Goal: Task Accomplishment & Management: Complete application form

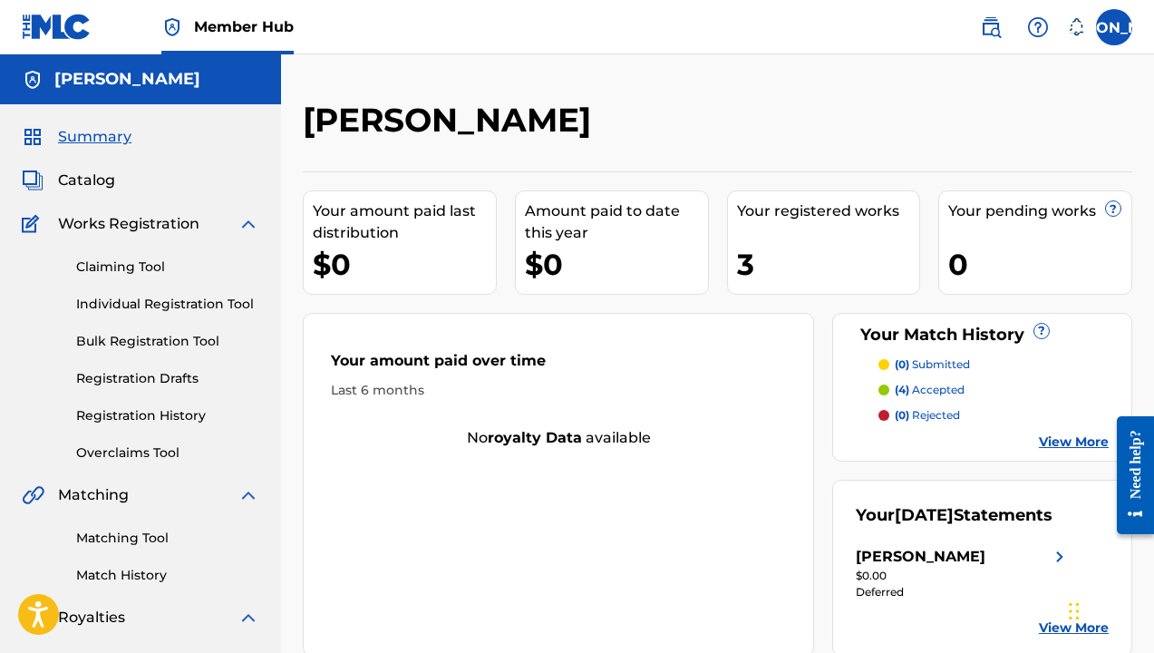
scroll to position [5, 0]
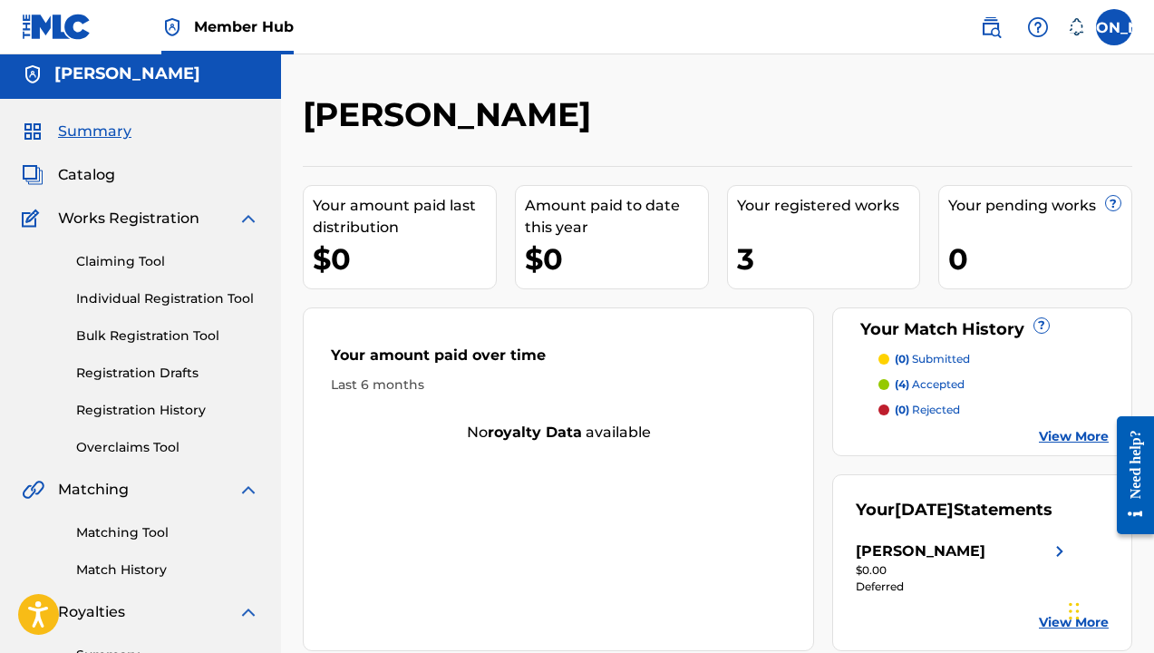
click at [776, 264] on div "3" at bounding box center [828, 258] width 183 height 41
click at [754, 262] on div "3" at bounding box center [828, 258] width 183 height 41
click at [71, 172] on span "Catalog" at bounding box center [86, 175] width 57 height 22
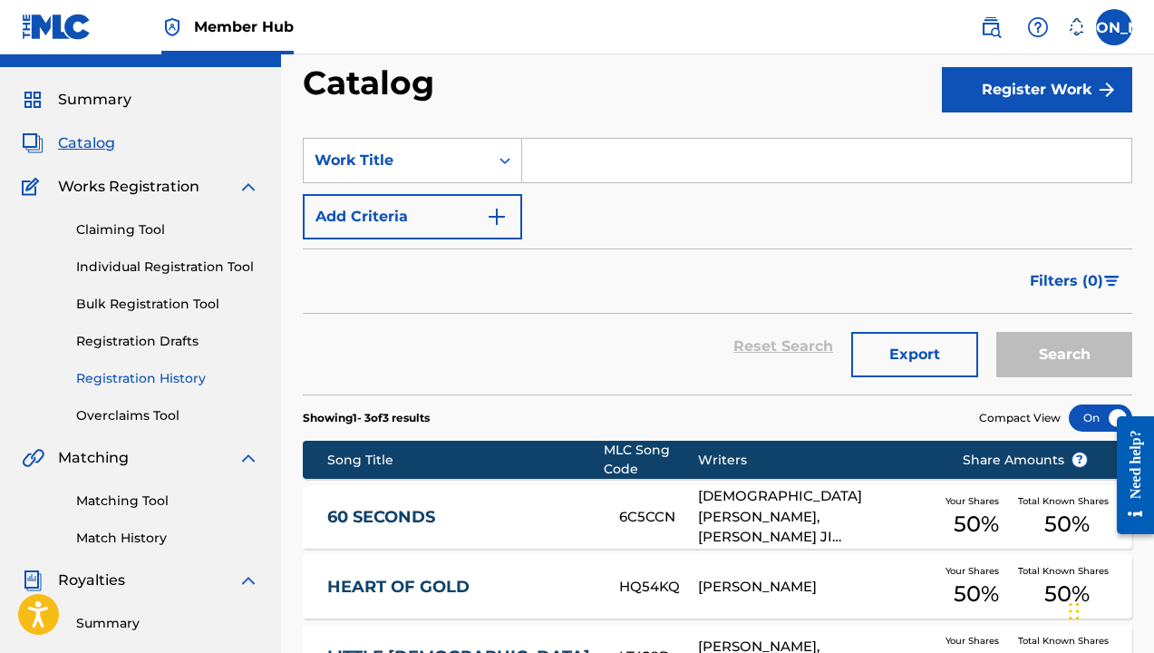
scroll to position [29, 0]
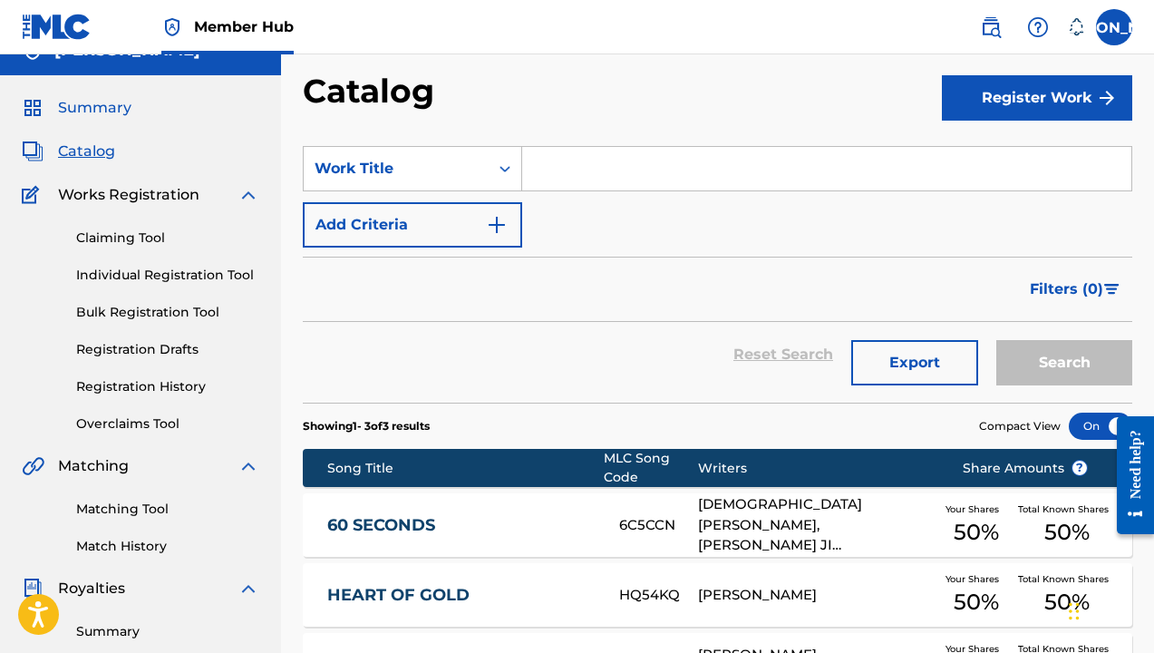
click at [125, 109] on span "Summary" at bounding box center [94, 108] width 73 height 22
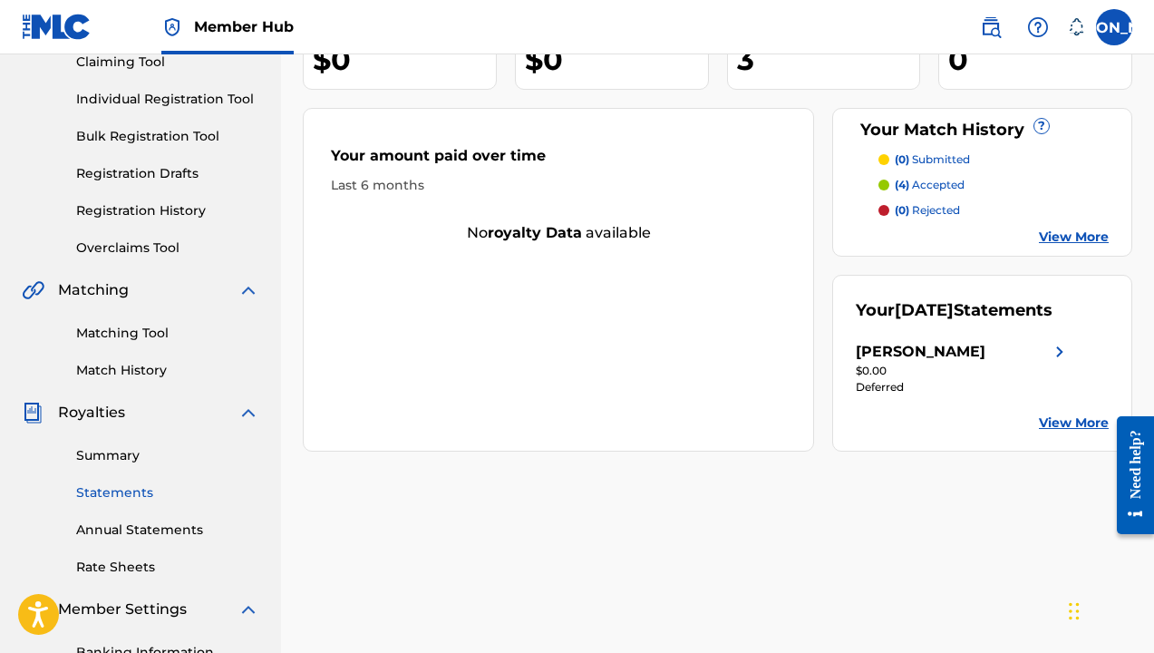
scroll to position [211, 0]
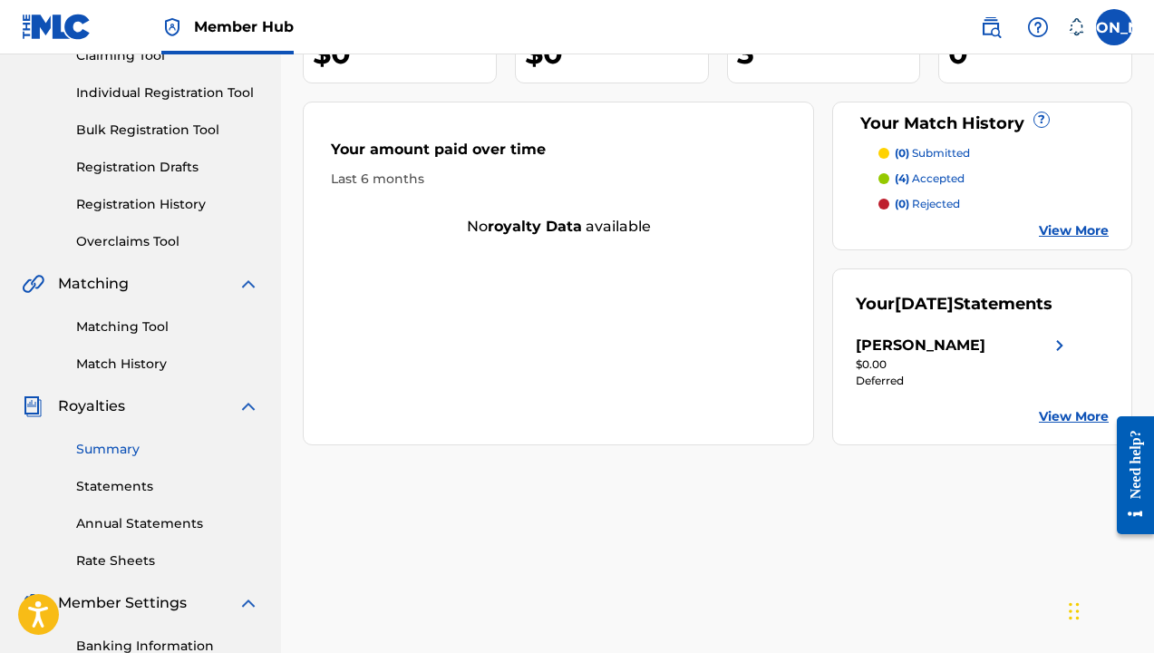
click at [121, 450] on link "Summary" at bounding box center [167, 449] width 183 height 19
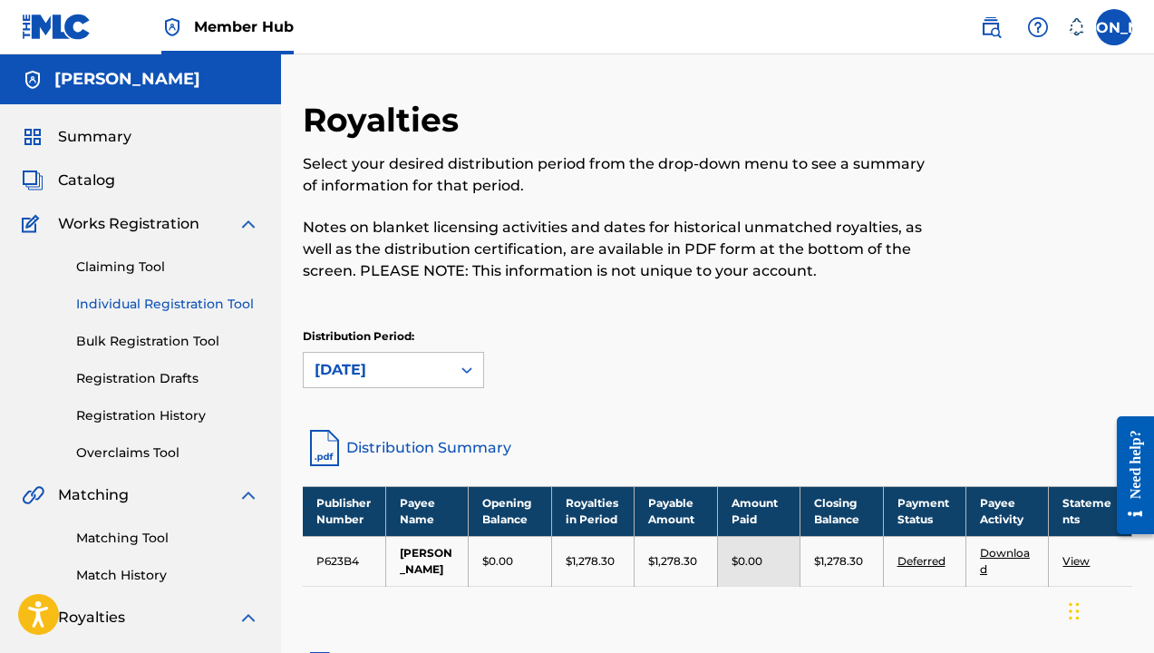
click at [116, 299] on link "Individual Registration Tool" at bounding box center [167, 304] width 183 height 19
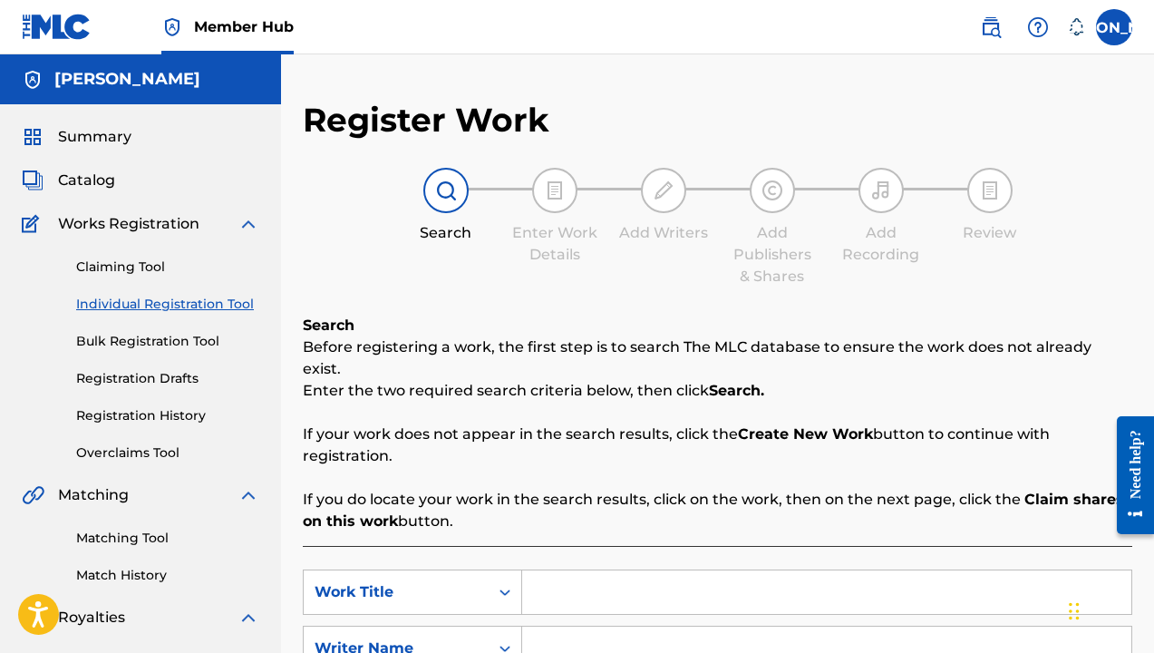
scroll to position [176, 0]
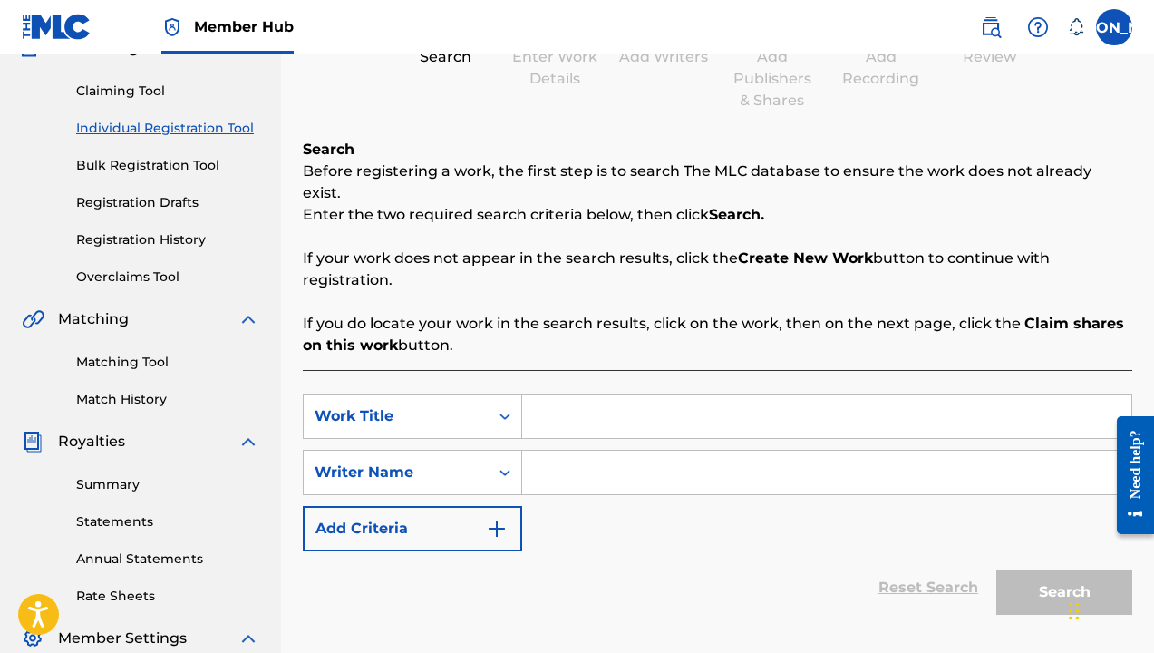
click at [582, 400] on input "Search Form" at bounding box center [826, 416] width 609 height 44
type input "SIRENADE"
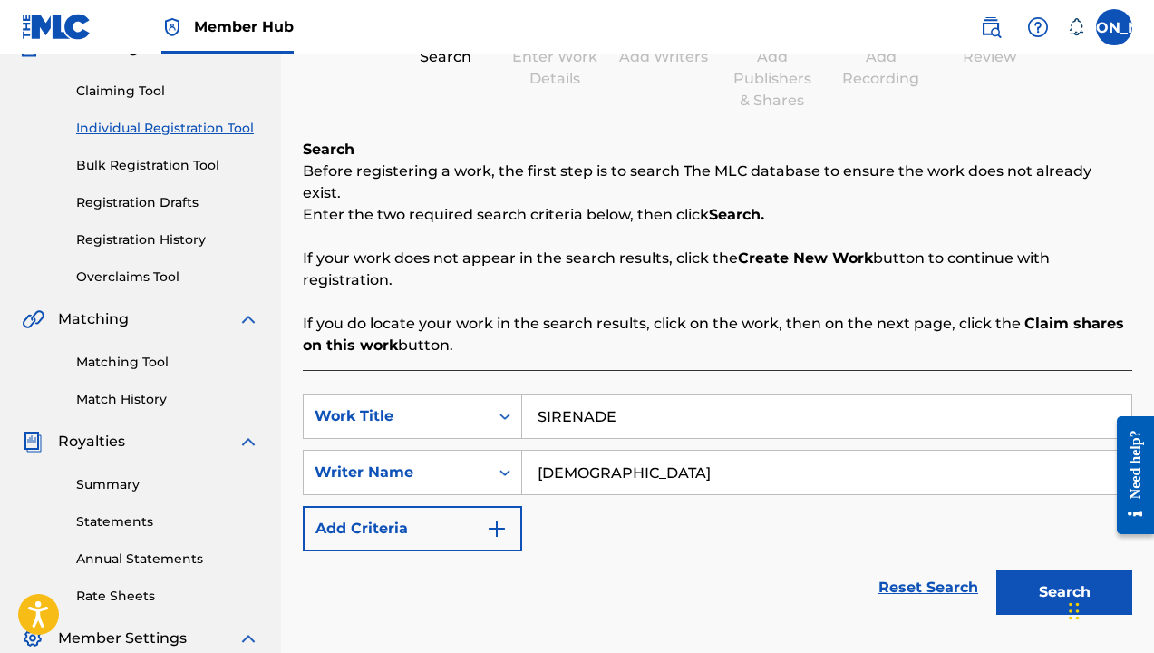
type input "[DEMOGRAPHIC_DATA]"
click at [1064, 570] on button "Search" at bounding box center [1064, 591] width 136 height 45
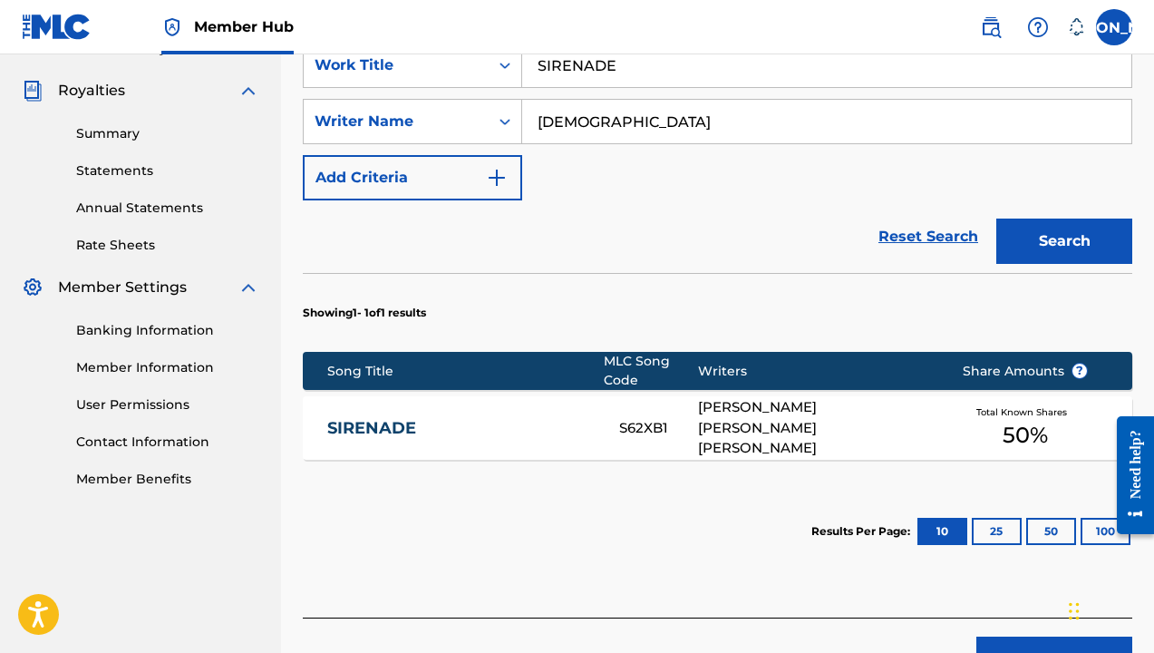
scroll to position [535, 0]
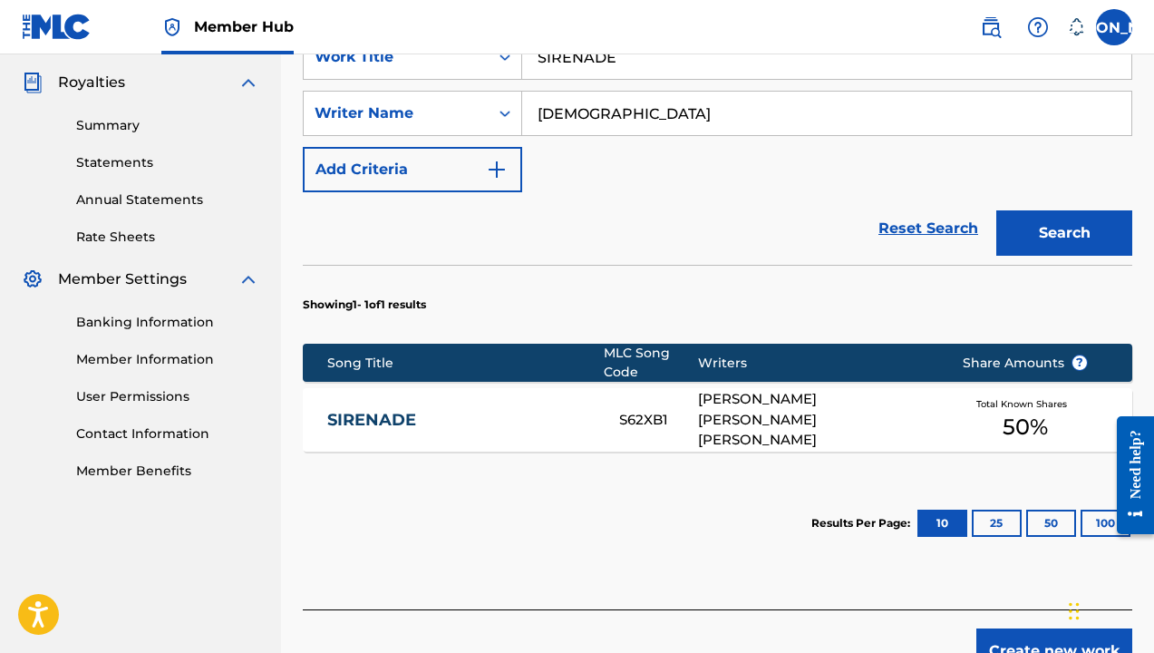
click at [394, 410] on link "SIRENADE" at bounding box center [460, 420] width 267 height 21
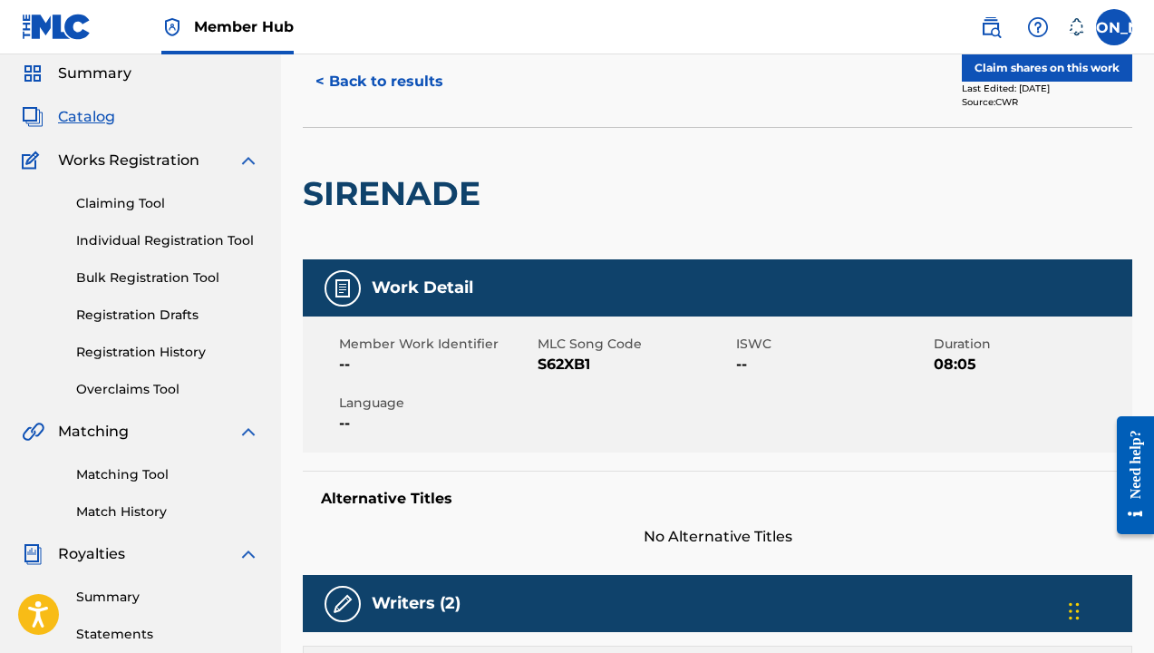
scroll to position [71, 0]
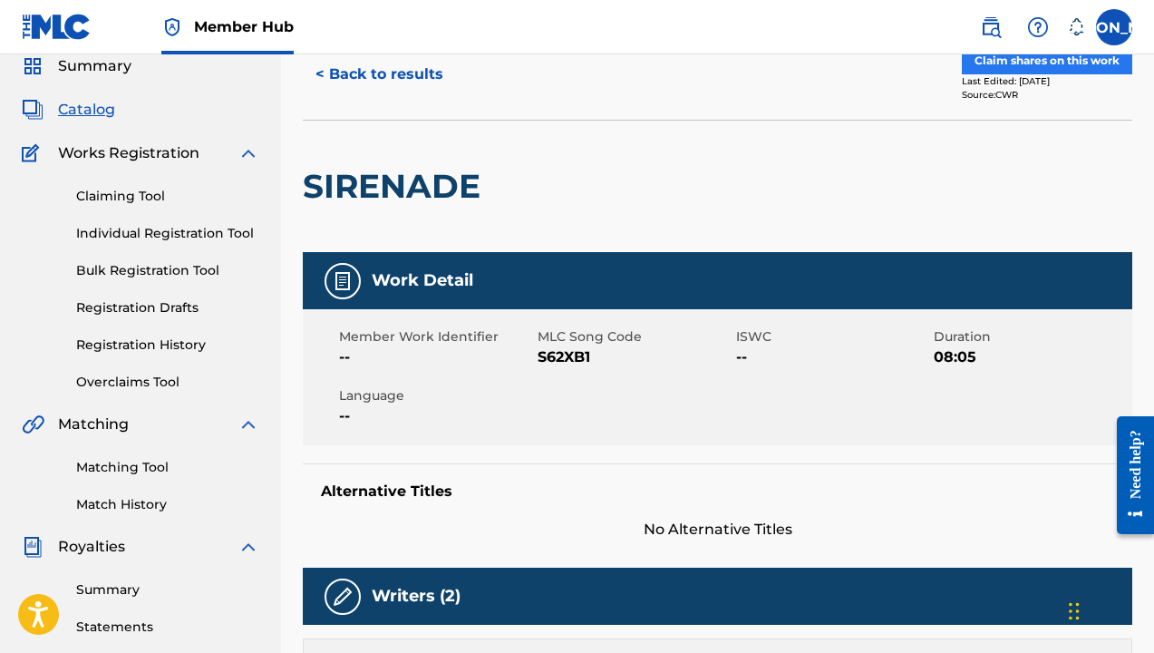
click at [1017, 63] on button "Claim shares on this work" at bounding box center [1047, 60] width 170 height 27
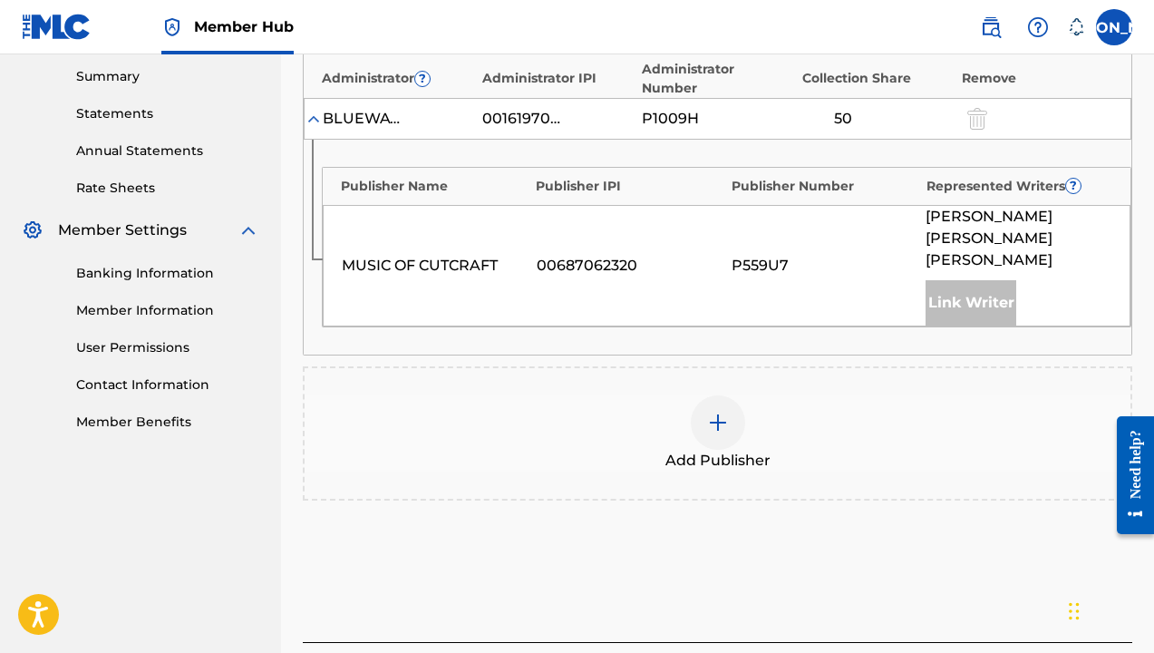
scroll to position [597, 0]
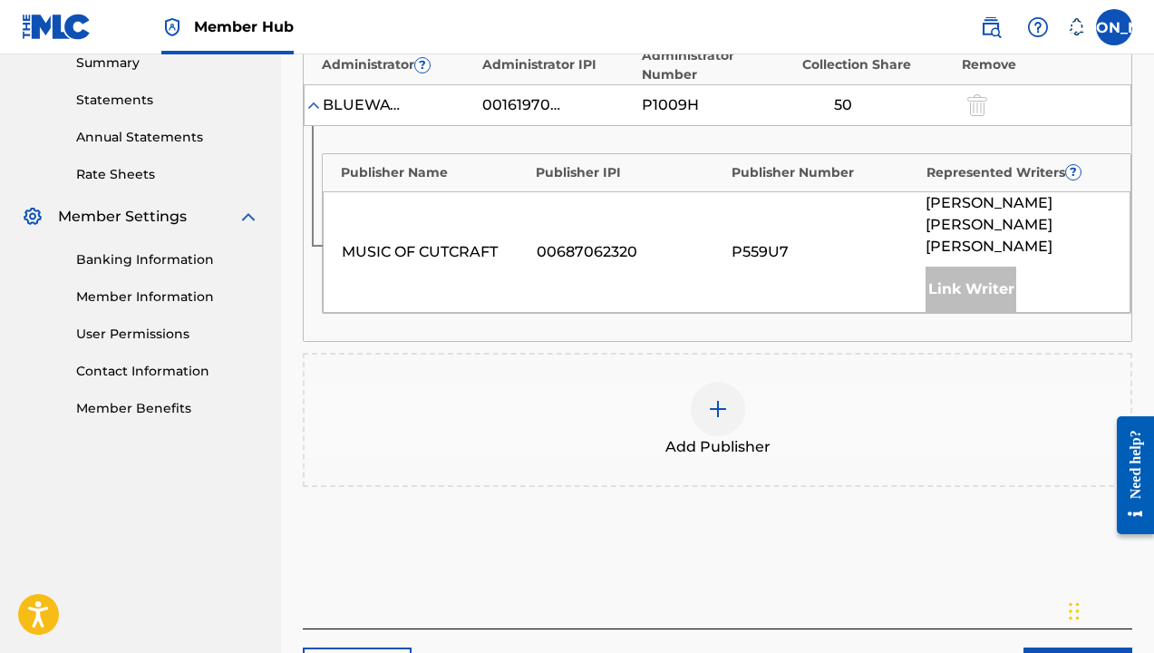
click at [717, 398] on img at bounding box center [718, 409] width 22 height 22
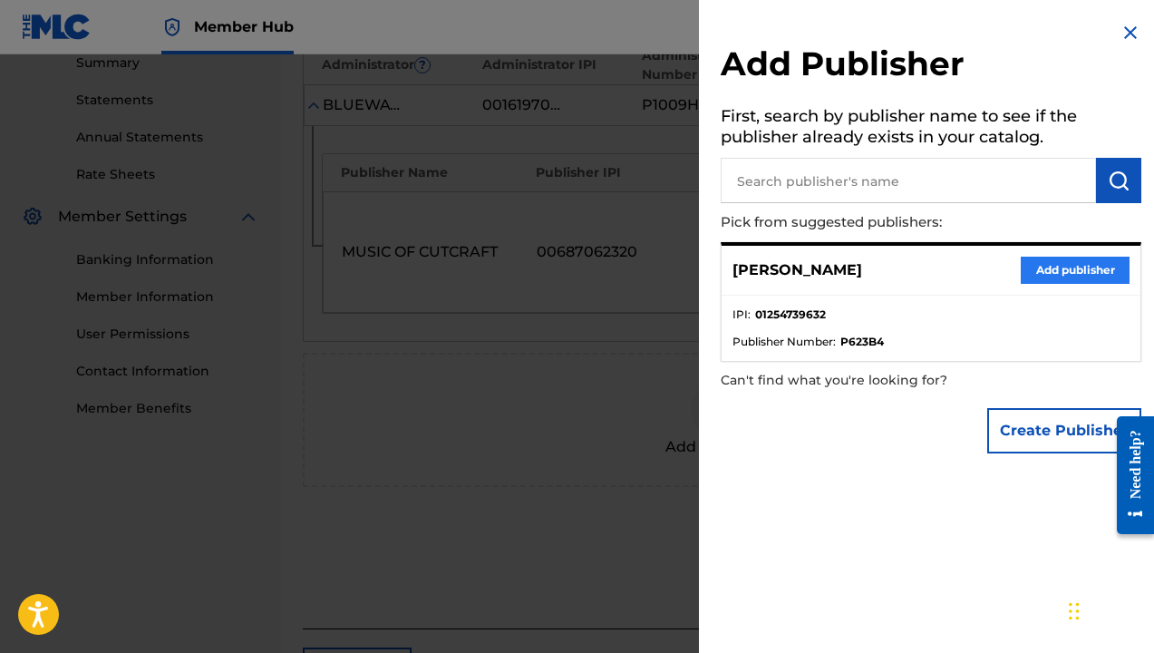
click at [1031, 259] on button "Add publisher" at bounding box center [1075, 270] width 109 height 27
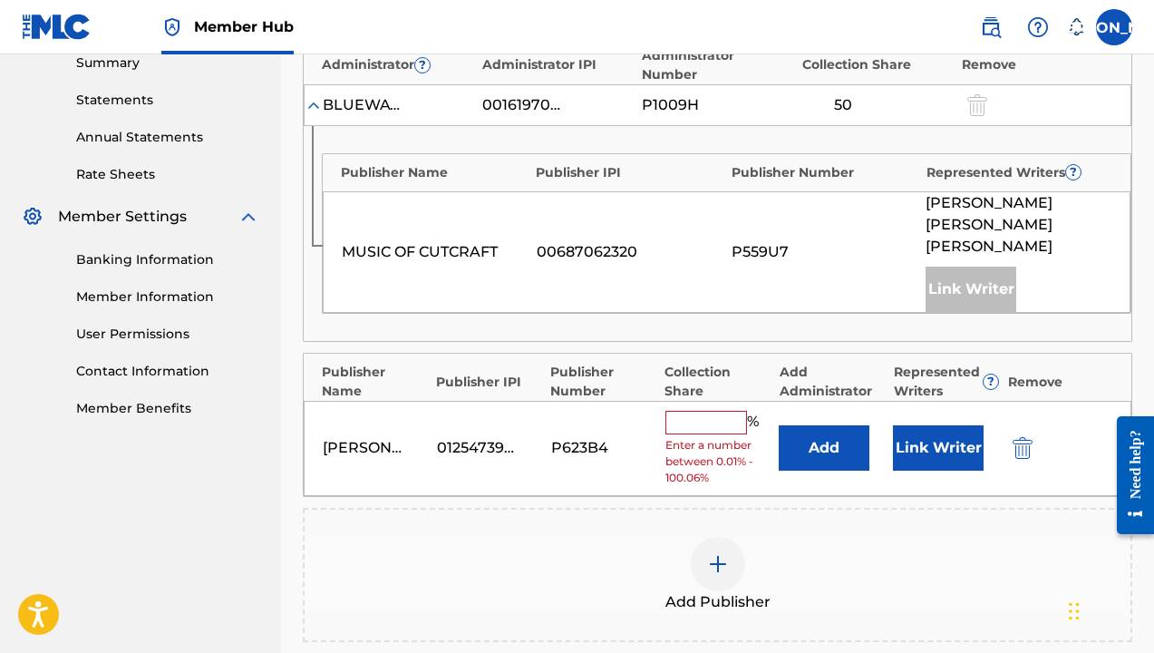
click at [742, 411] on input "text" at bounding box center [706, 423] width 82 height 24
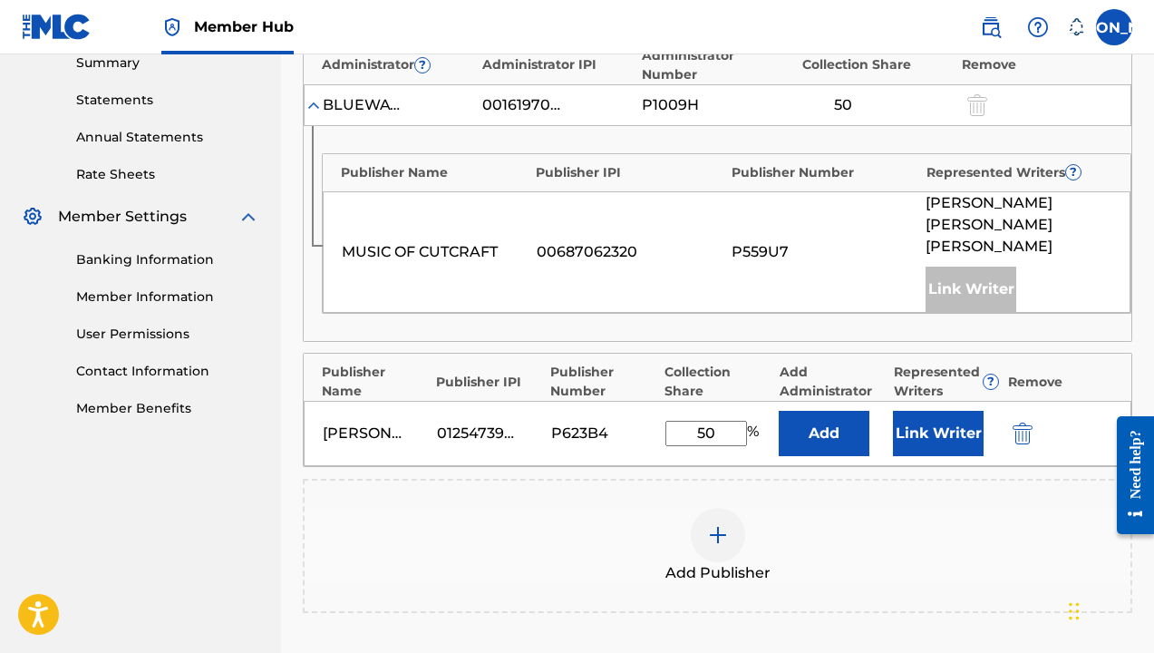
type input "50"
click at [742, 479] on div "Add Publisher" at bounding box center [717, 546] width 829 height 134
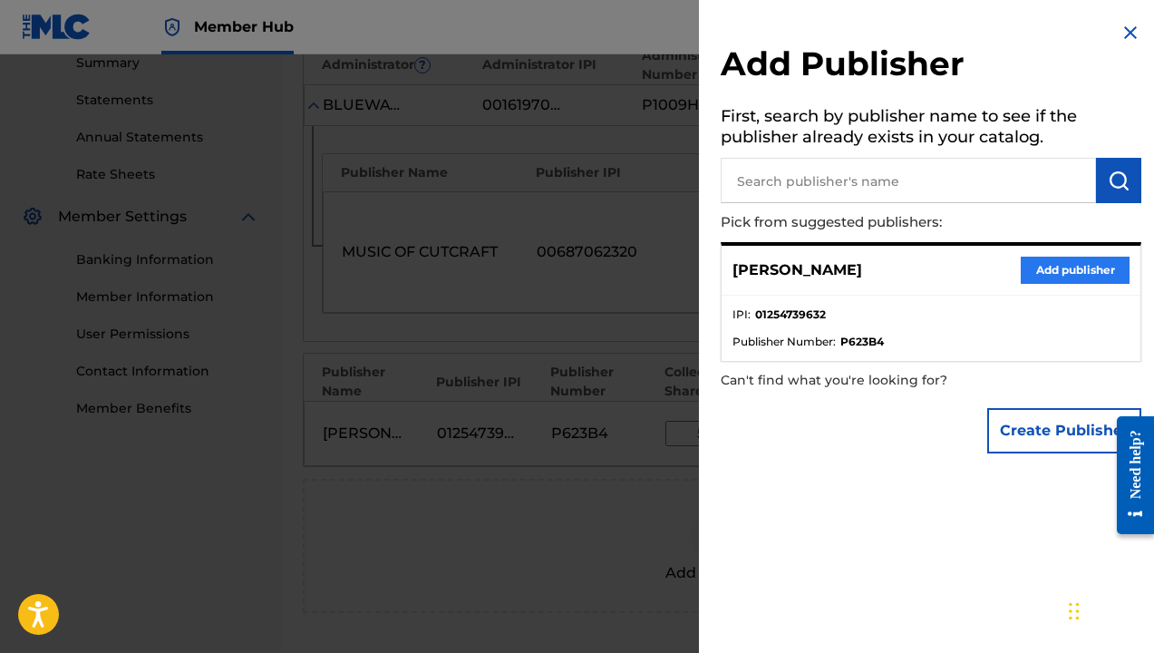
click at [1069, 265] on button "Add publisher" at bounding box center [1075, 270] width 109 height 27
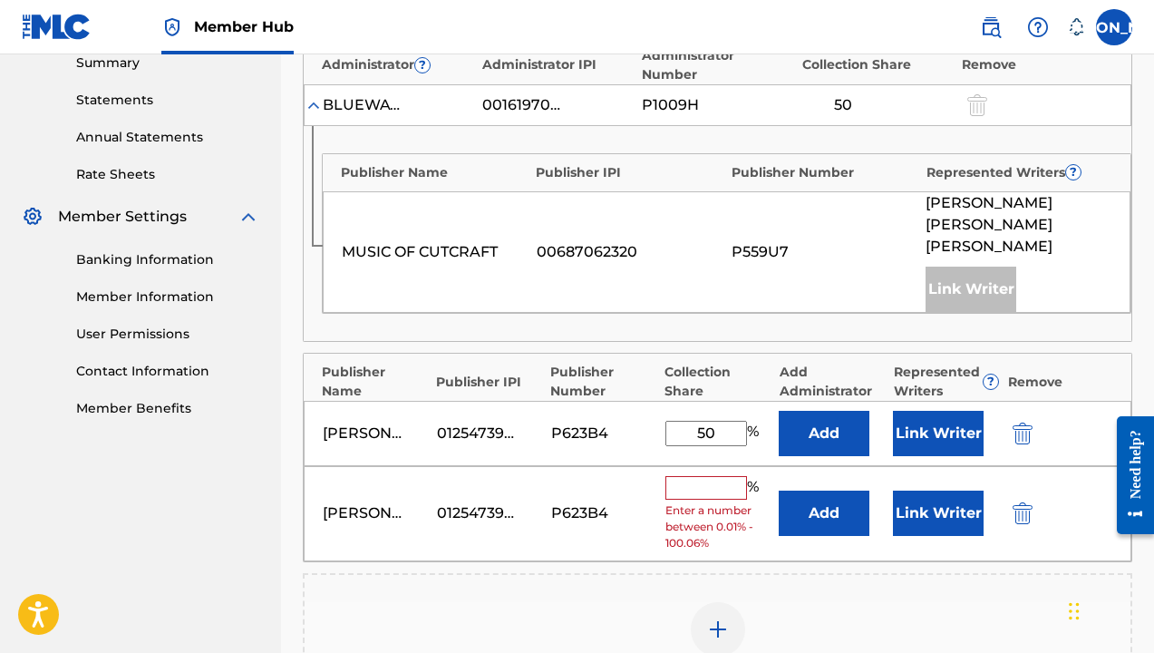
click at [704, 476] on input "text" at bounding box center [706, 488] width 82 height 24
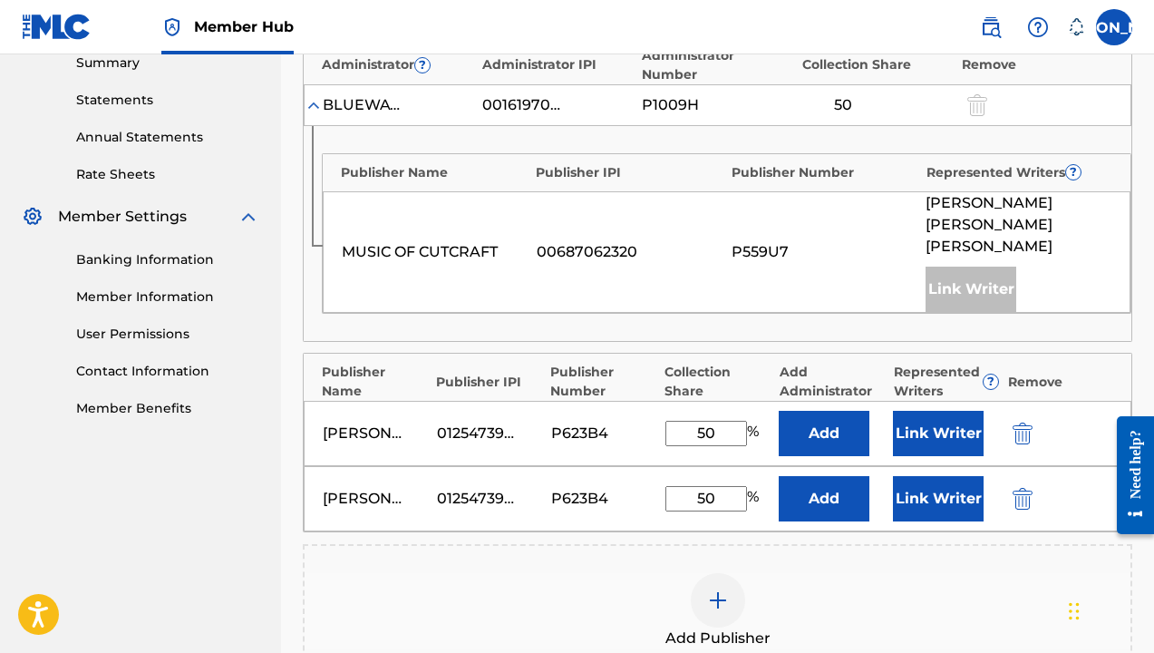
click at [1042, 305] on div "Publishers ( 3 ) ? REQUIRED Total shares: 150 % Administrator ? Administrator I…" at bounding box center [717, 353] width 829 height 766
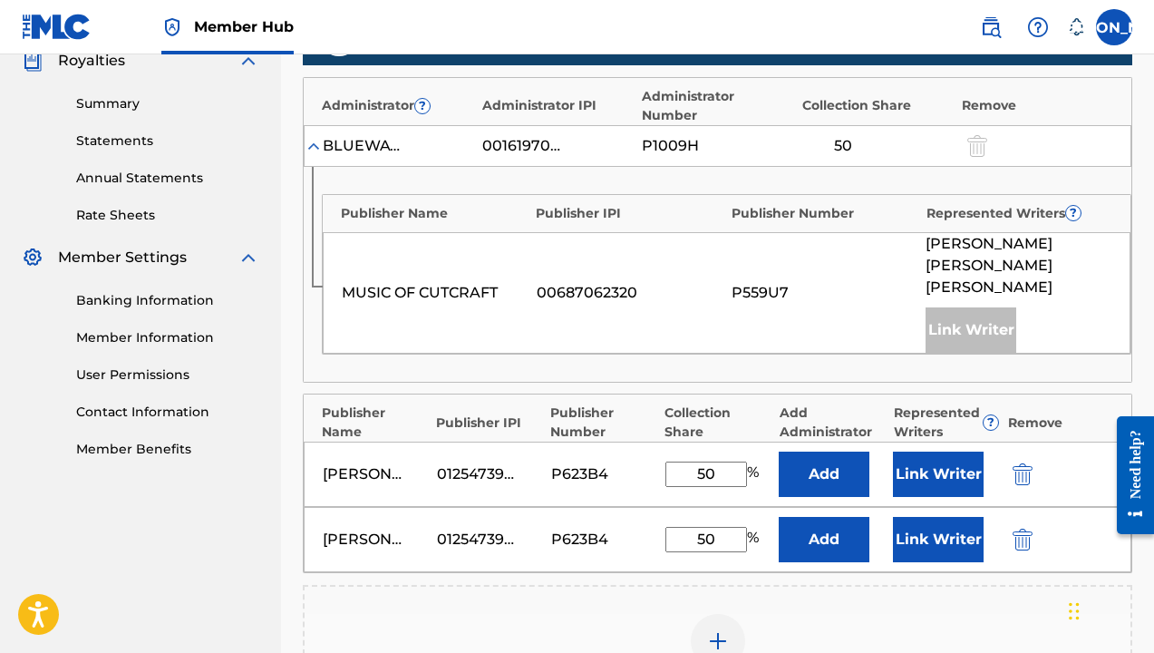
scroll to position [625, 0]
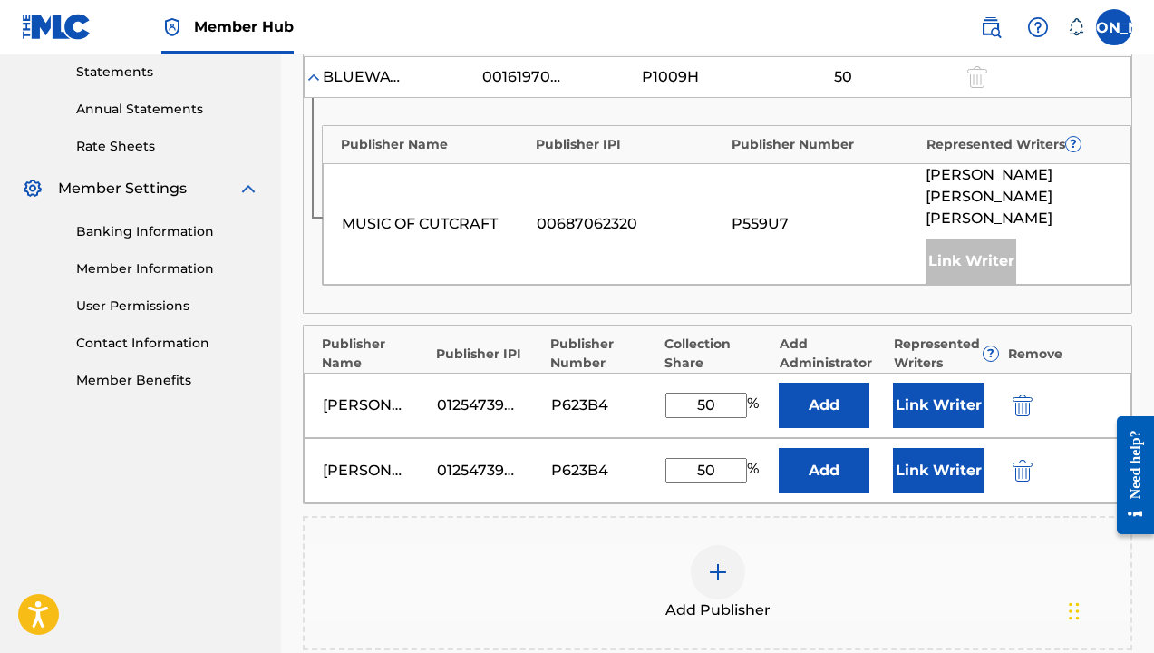
click at [741, 458] on input "50" at bounding box center [706, 470] width 82 height 25
type input "5"
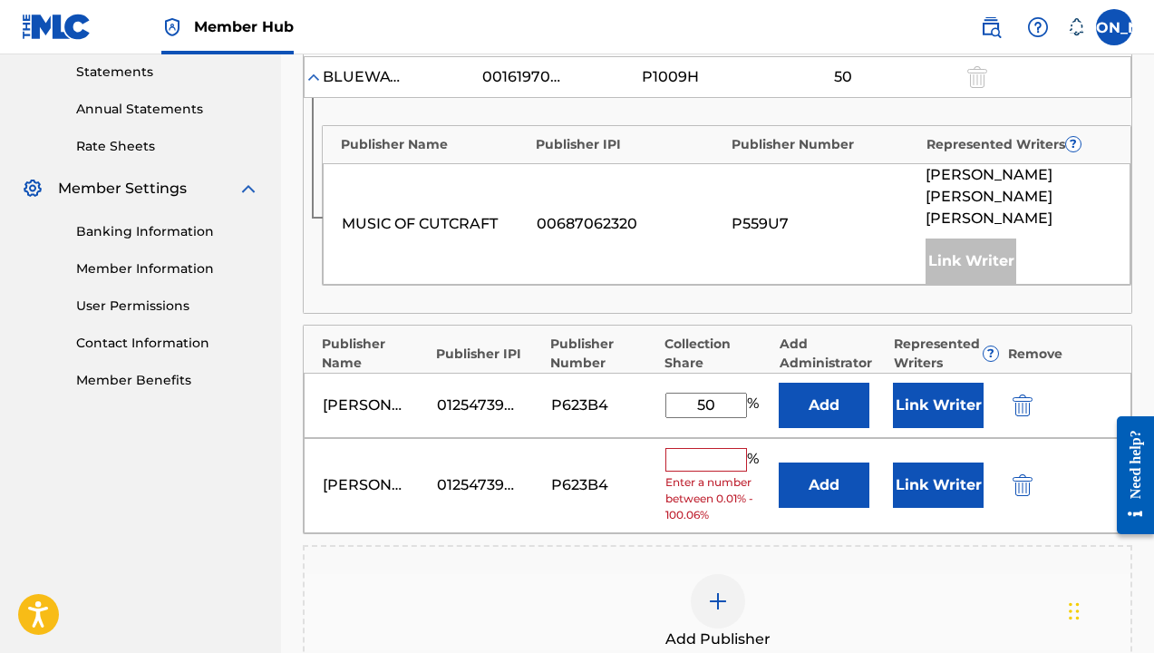
click at [1025, 474] on img "submit" at bounding box center [1022, 485] width 20 height 22
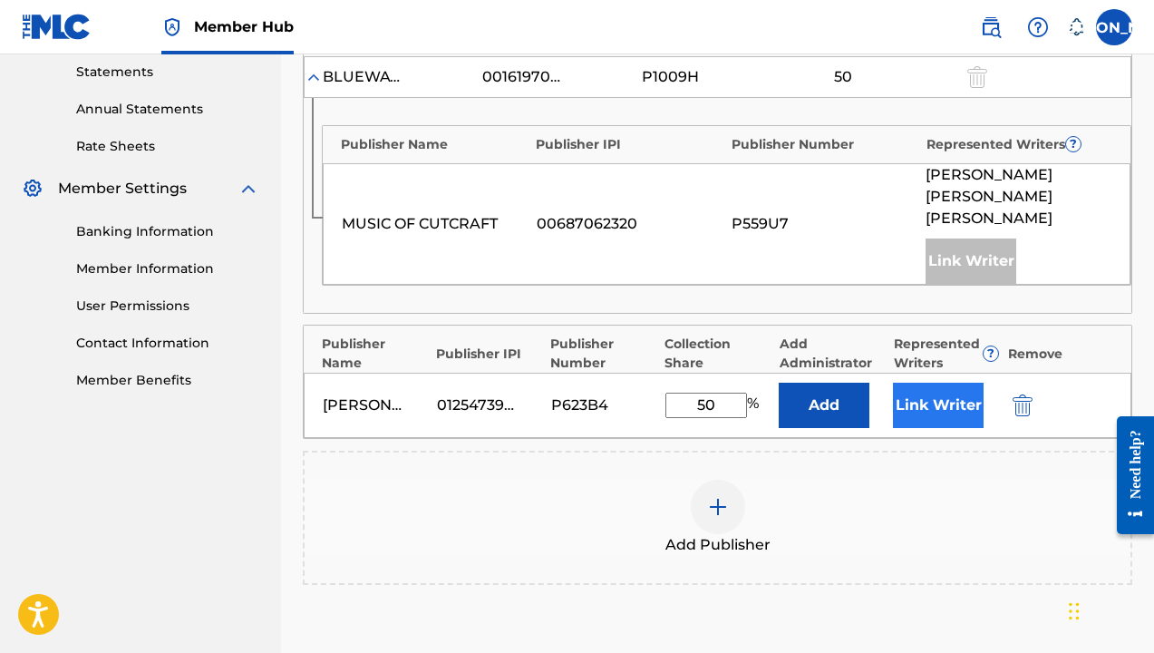
click at [959, 383] on button "Link Writer" at bounding box center [938, 405] width 91 height 45
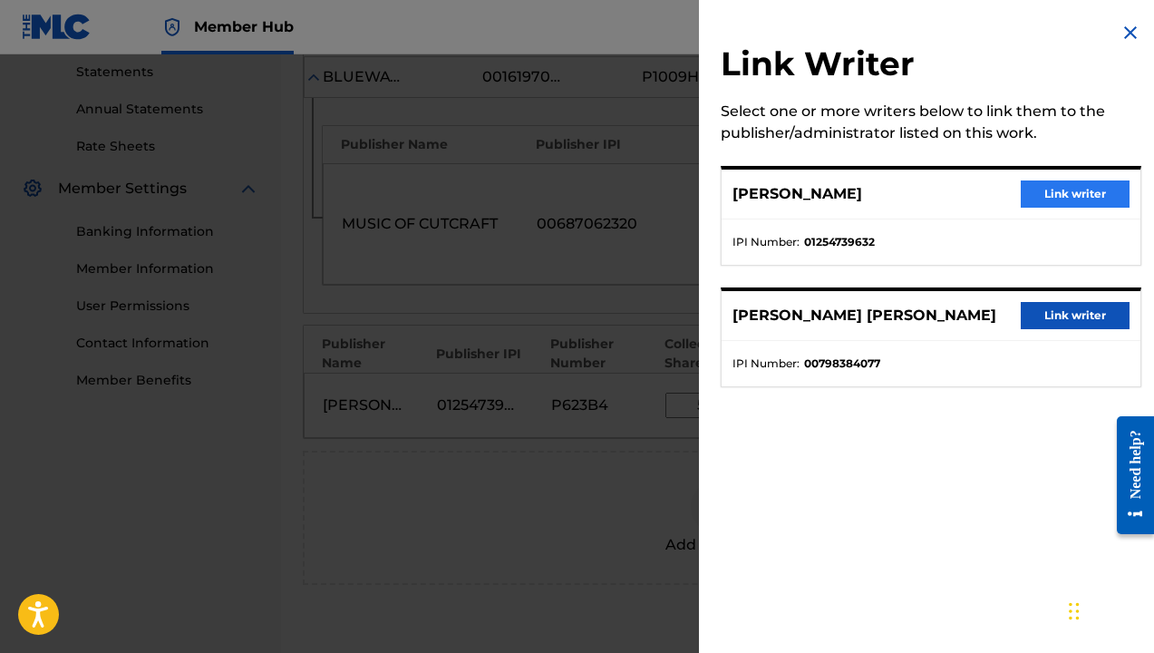
click at [1024, 182] on button "Link writer" at bounding box center [1075, 193] width 109 height 27
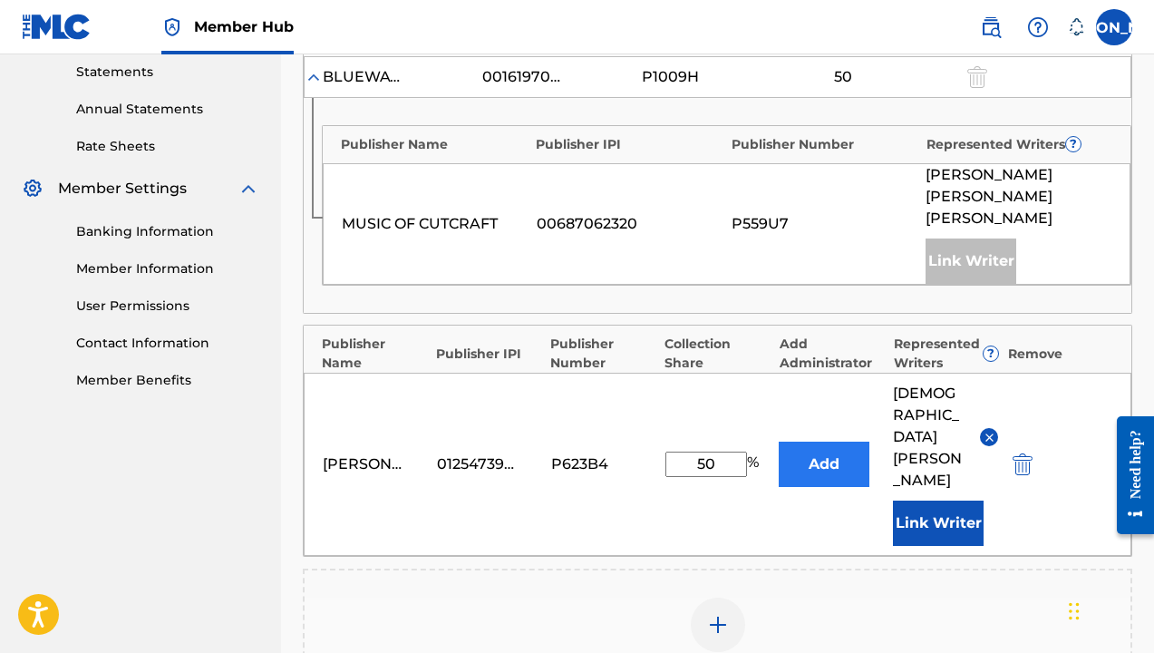
click at [830, 441] on button "Add" at bounding box center [824, 463] width 91 height 45
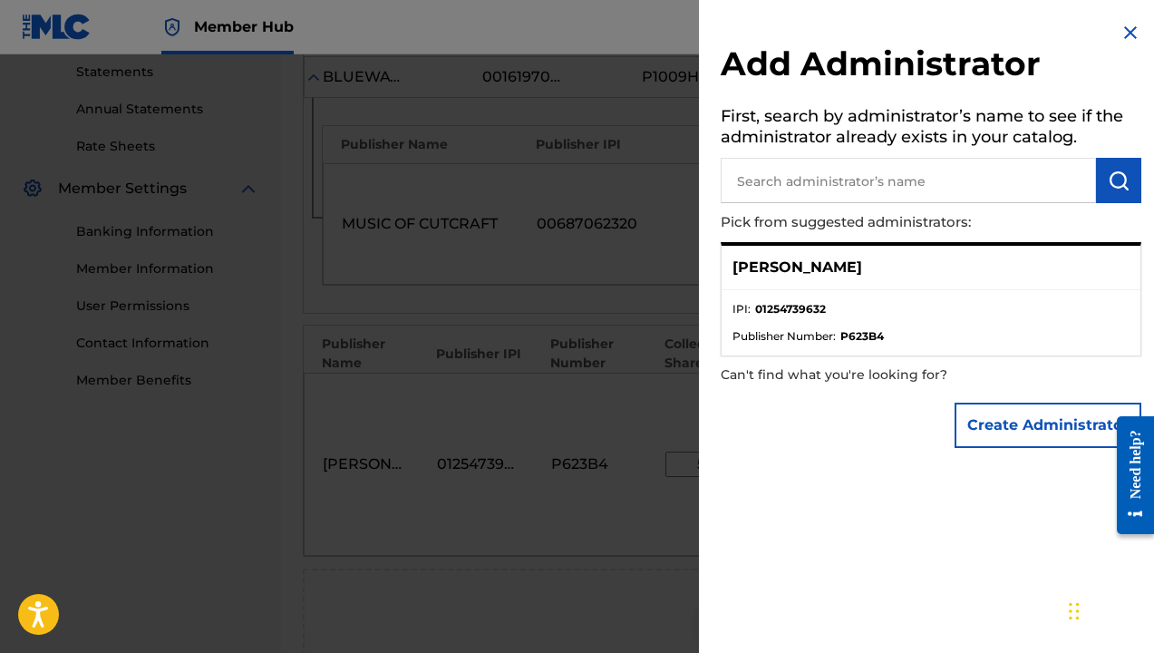
click at [1012, 261] on div "[PERSON_NAME]" at bounding box center [930, 268] width 419 height 44
click at [850, 286] on div "[PERSON_NAME]" at bounding box center [930, 268] width 419 height 44
click at [1124, 23] on img at bounding box center [1130, 33] width 22 height 22
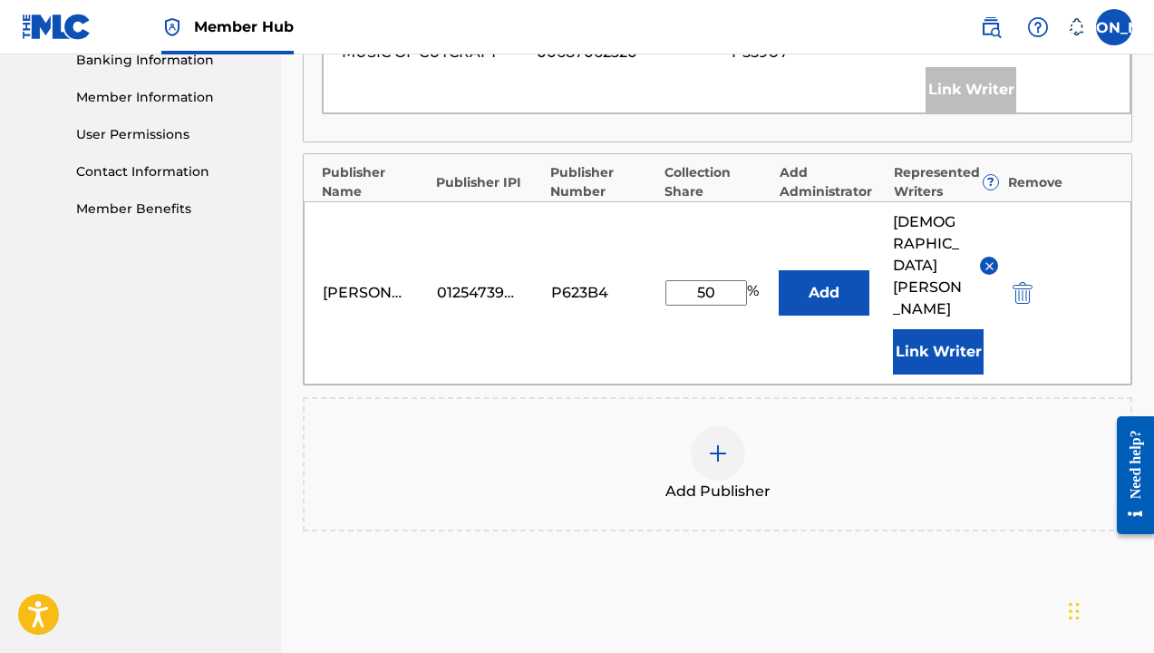
scroll to position [804, 0]
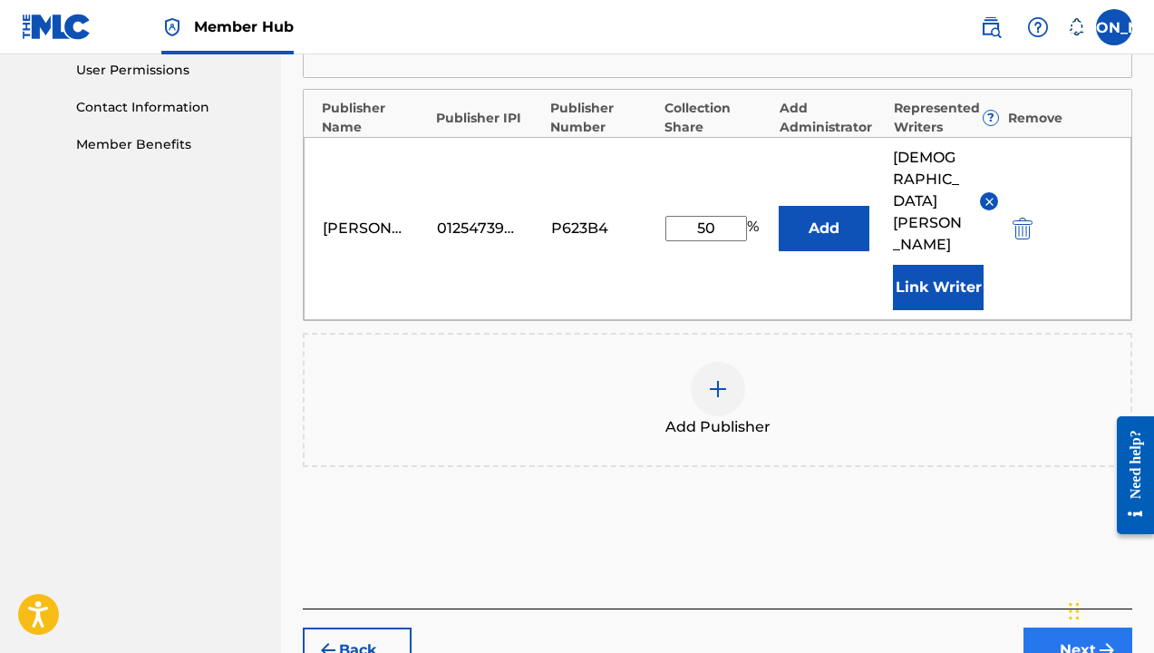
click at [1071, 627] on button "Next" at bounding box center [1077, 649] width 109 height 45
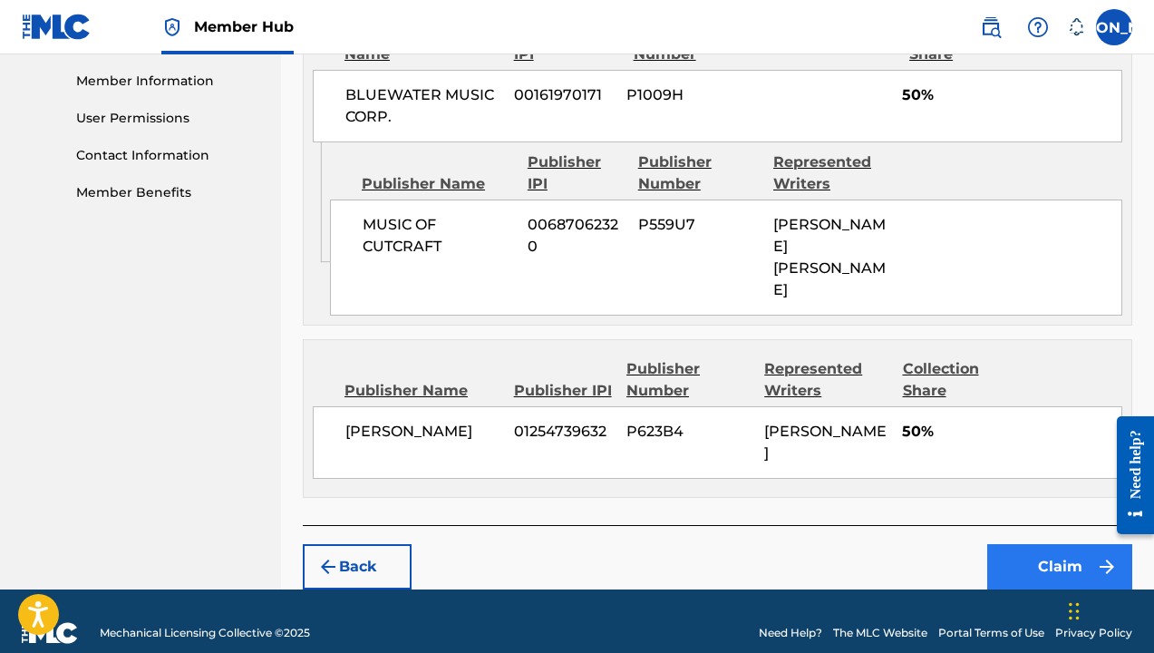
scroll to position [811, 0]
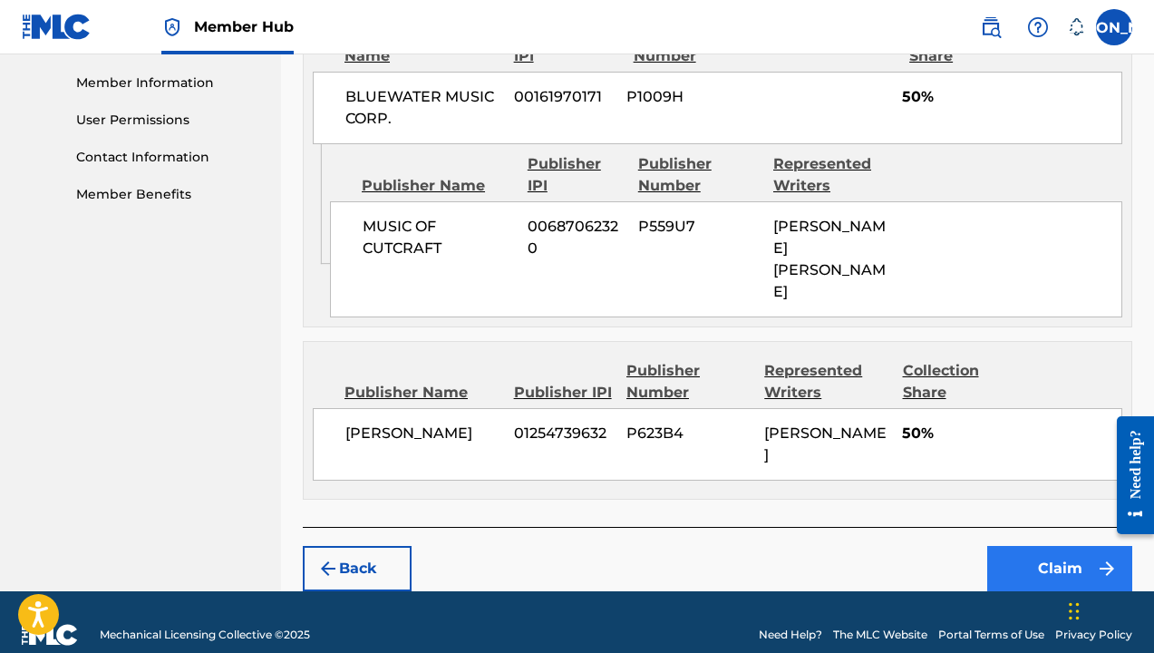
click at [1008, 547] on button "Claim" at bounding box center [1059, 568] width 145 height 45
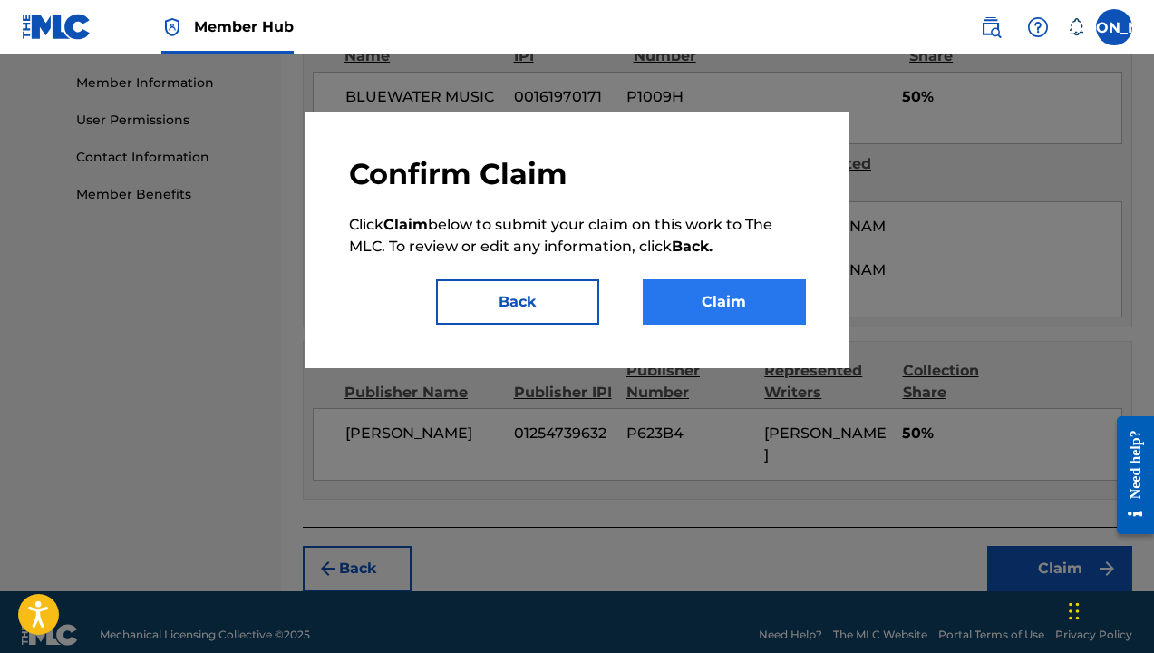
click at [769, 319] on button "Claim" at bounding box center [724, 301] width 163 height 45
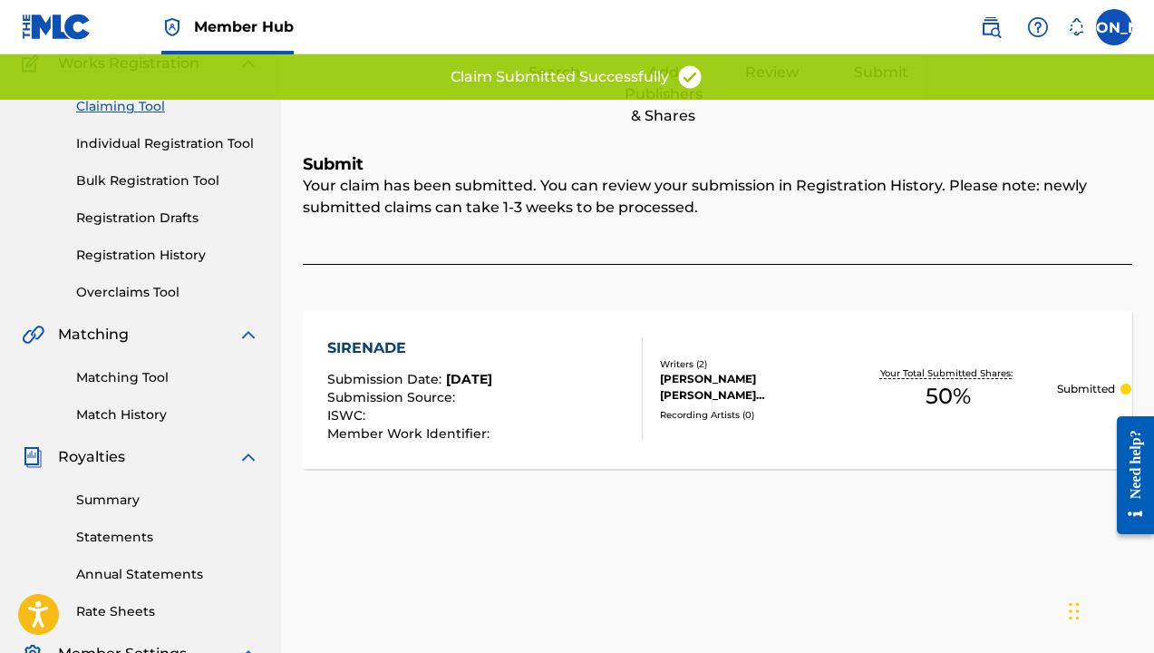
scroll to position [160, 0]
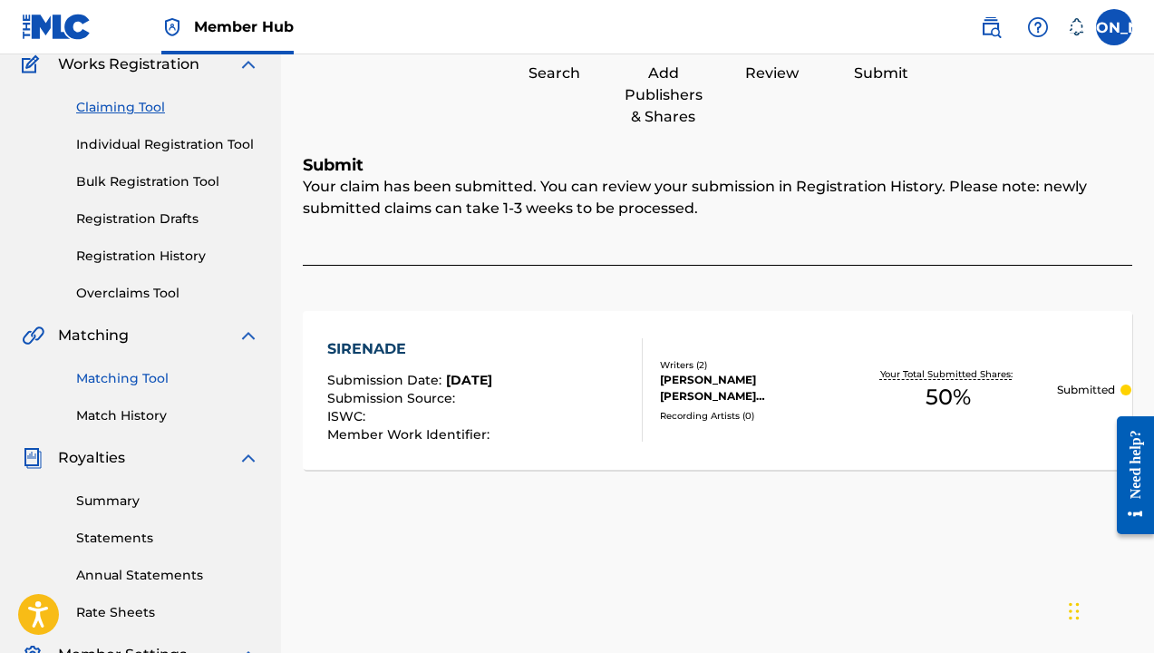
click at [154, 385] on link "Matching Tool" at bounding box center [167, 378] width 183 height 19
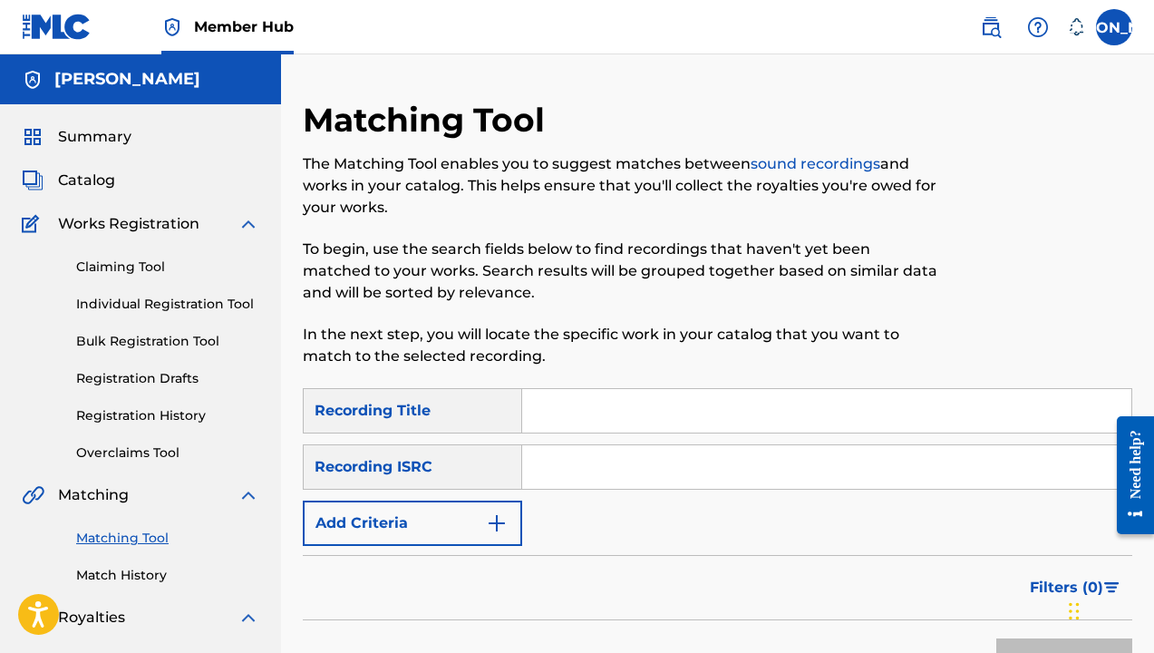
click at [546, 410] on input "Search Form" at bounding box center [826, 411] width 609 height 44
type input "sirenade"
click at [1064, 652] on button "Search" at bounding box center [1064, 660] width 136 height 45
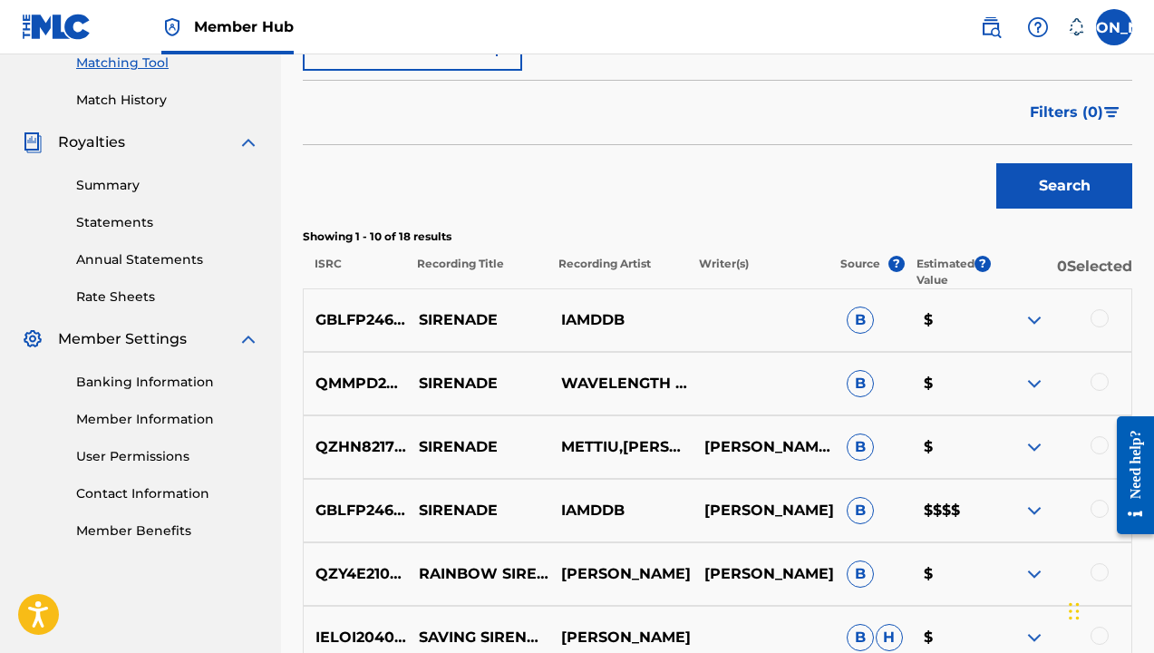
scroll to position [496, 0]
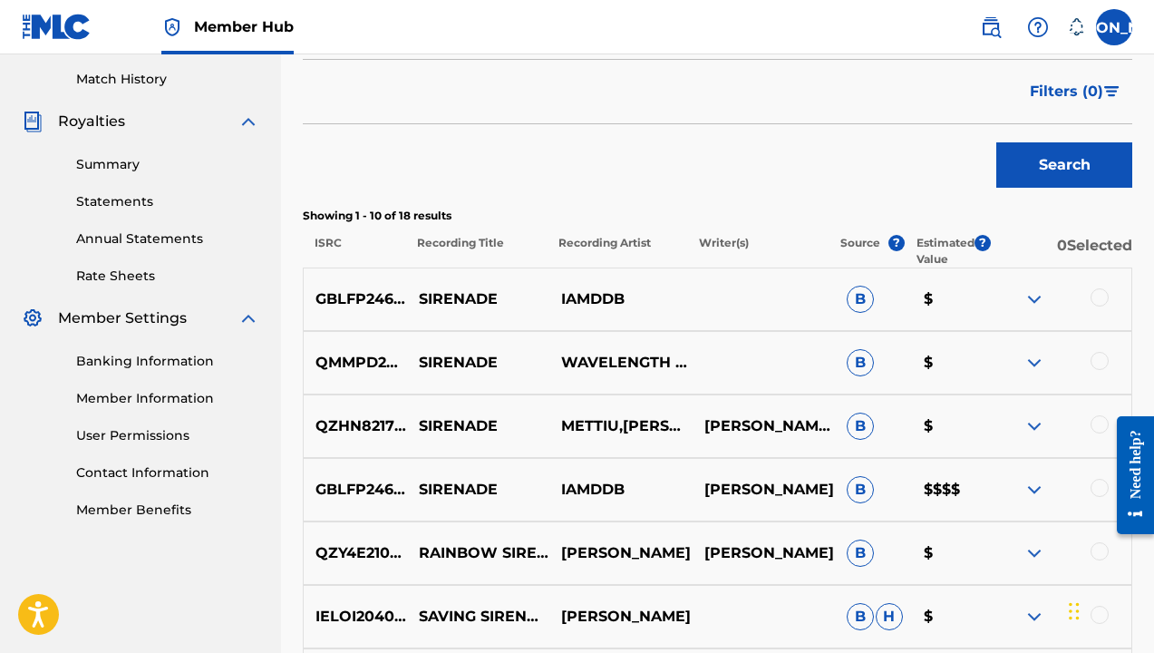
click at [1088, 479] on div at bounding box center [1060, 490] width 142 height 22
click at [1094, 483] on div at bounding box center [1099, 488] width 18 height 18
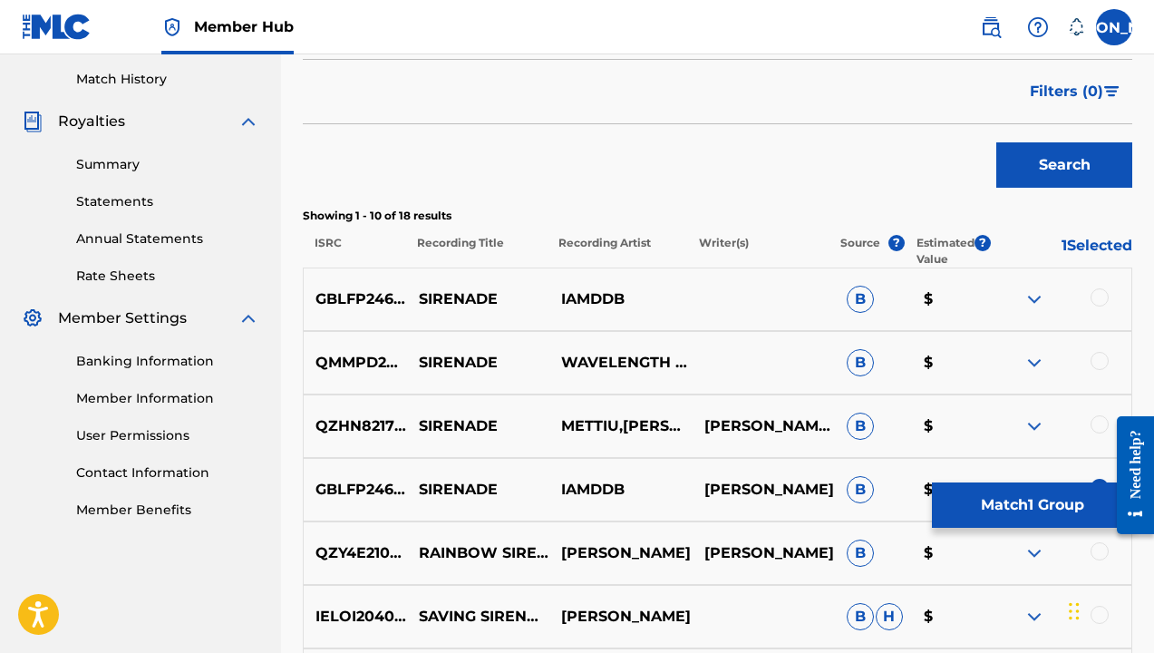
click at [1094, 415] on div at bounding box center [1060, 426] width 142 height 22
click at [1095, 434] on div at bounding box center [1060, 426] width 142 height 22
click at [1099, 380] on div "QMMPD2500029 SIRENADE WAVELENGTH SOUNDSCAPES B $" at bounding box center [717, 362] width 829 height 63
click at [1099, 414] on div "QZHN82172386 SIRENADE METTIU,[PERSON_NAME] [PERSON_NAME], [PERSON_NAME], [PERSO…" at bounding box center [717, 425] width 829 height 63
click at [1088, 427] on div at bounding box center [1060, 426] width 142 height 22
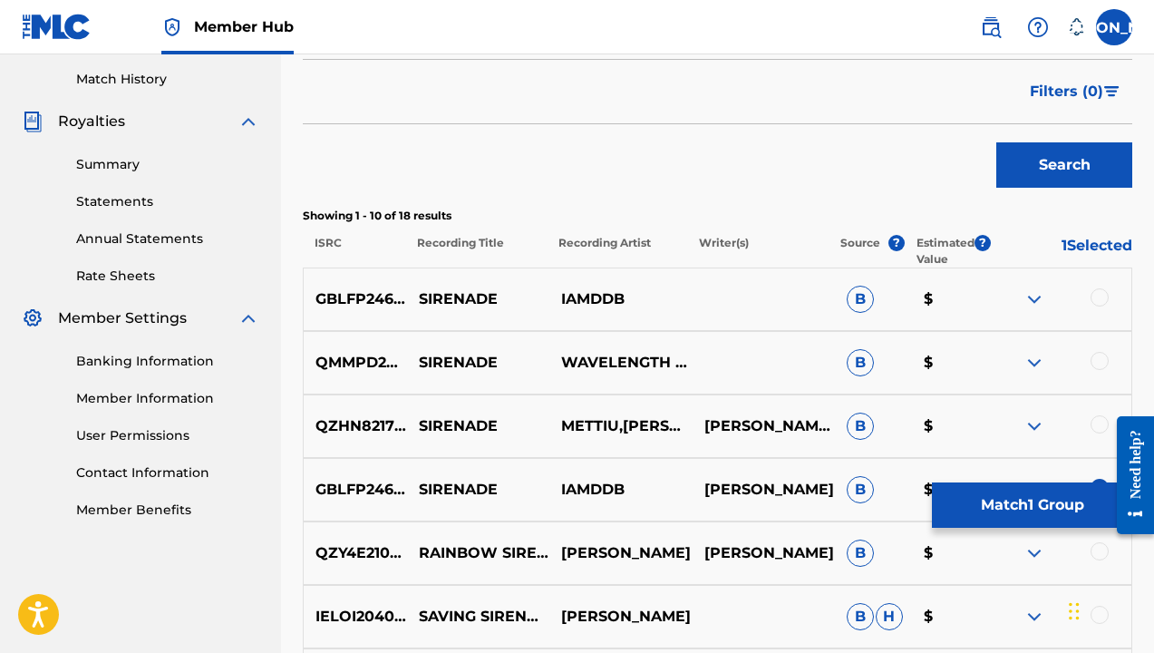
click at [1090, 416] on div at bounding box center [1060, 426] width 142 height 22
click at [1093, 421] on div at bounding box center [1099, 424] width 18 height 18
click at [1101, 346] on div "QMMPD2500029 SIRENADE WAVELENGTH SOUNDSCAPES B $" at bounding box center [717, 362] width 829 height 63
click at [1101, 351] on div "QMMPD2500029 SIRENADE WAVELENGTH SOUNDSCAPES B $" at bounding box center [717, 362] width 829 height 63
click at [1100, 356] on div at bounding box center [1099, 361] width 18 height 18
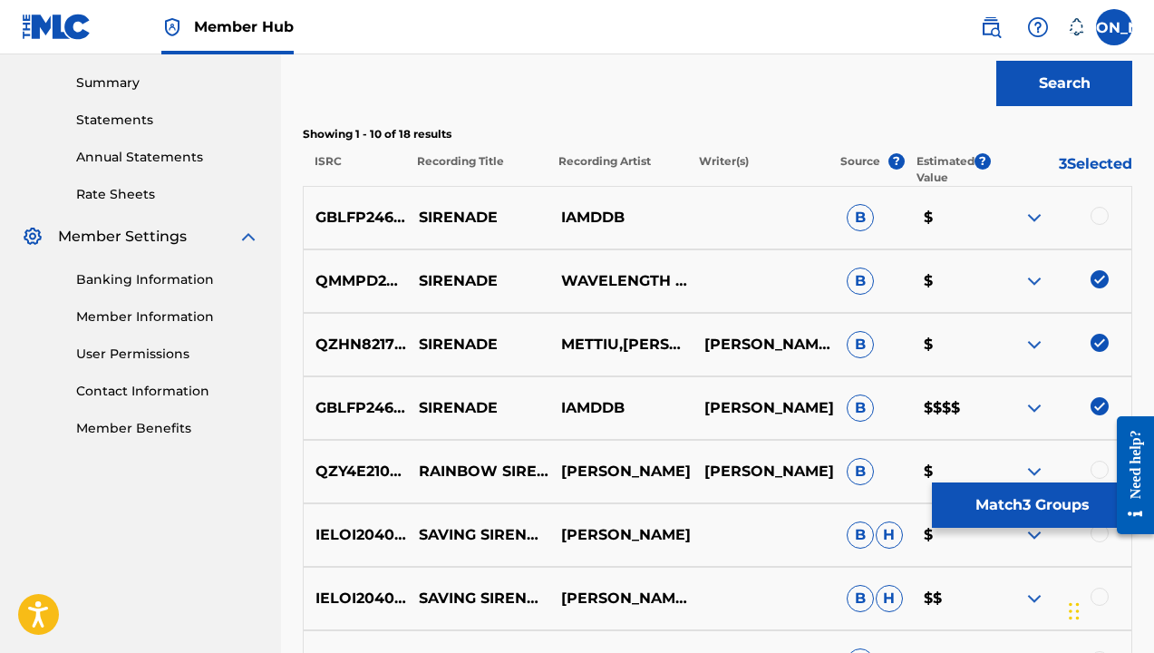
scroll to position [590, 0]
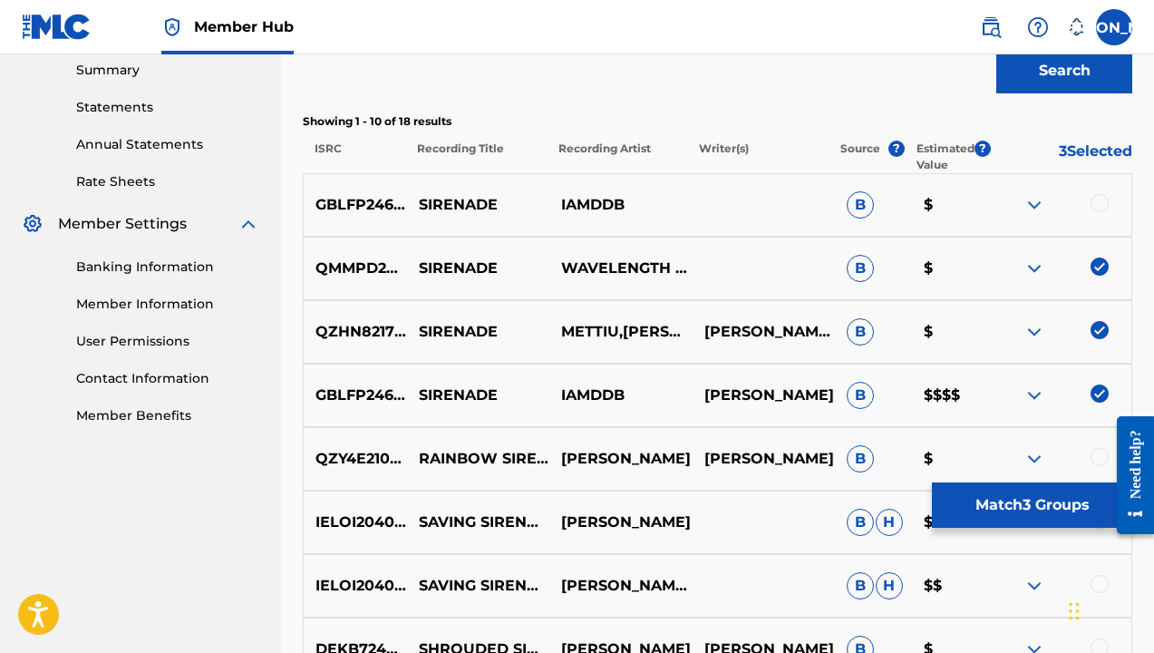
click at [1106, 189] on div "GBLFP2462634 SIRENADE IAMDDB B $" at bounding box center [717, 204] width 829 height 63
click at [1097, 205] on div at bounding box center [1099, 203] width 18 height 18
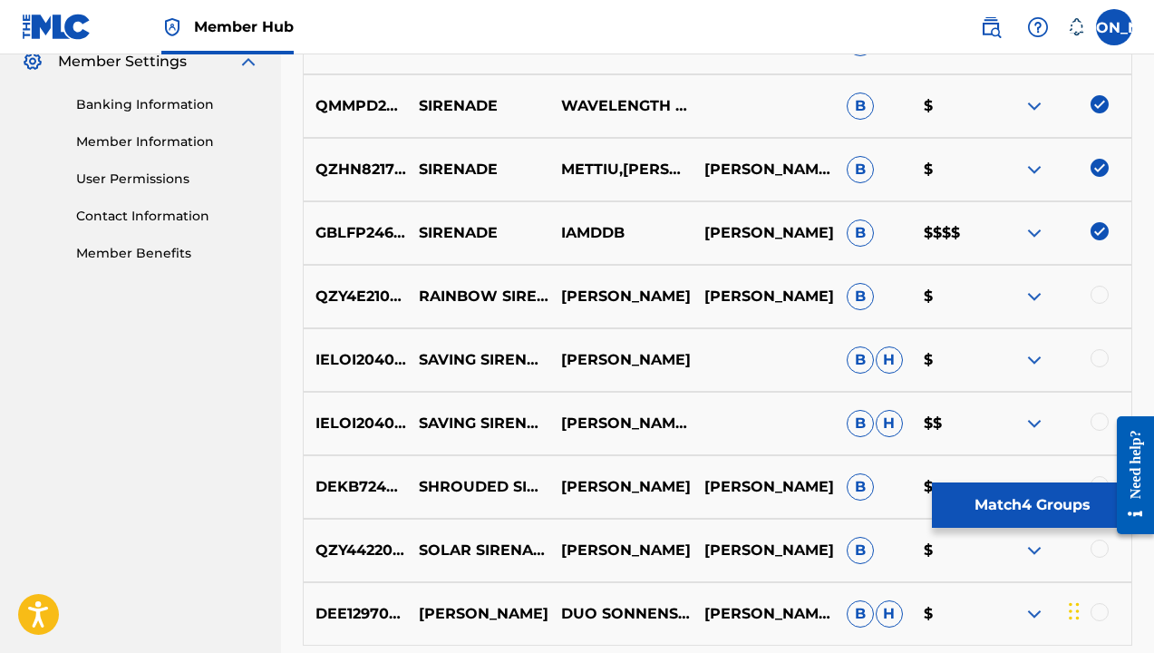
scroll to position [773, 0]
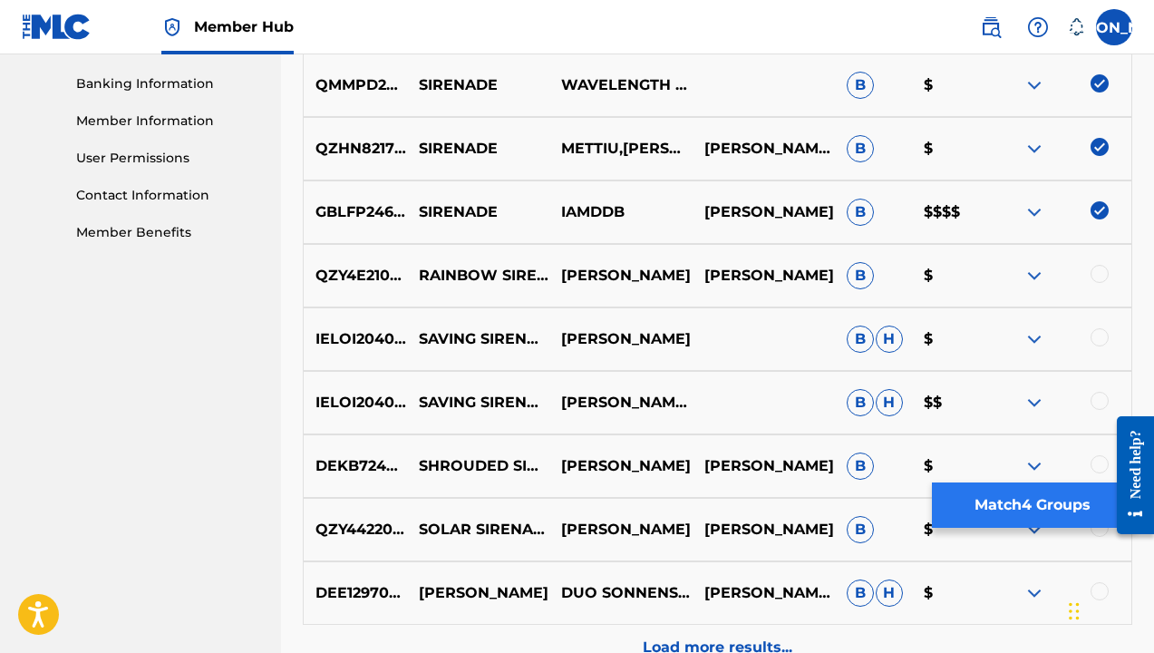
click at [1049, 499] on button "Match 4 Groups" at bounding box center [1032, 504] width 200 height 45
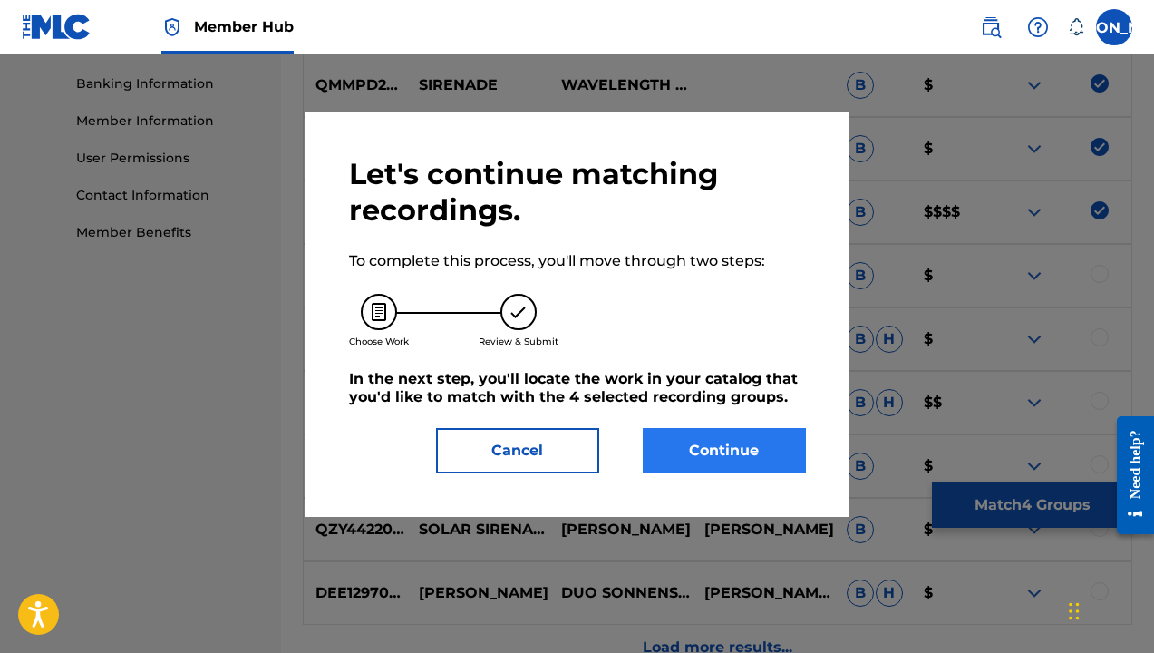
click at [685, 444] on button "Continue" at bounding box center [724, 450] width 163 height 45
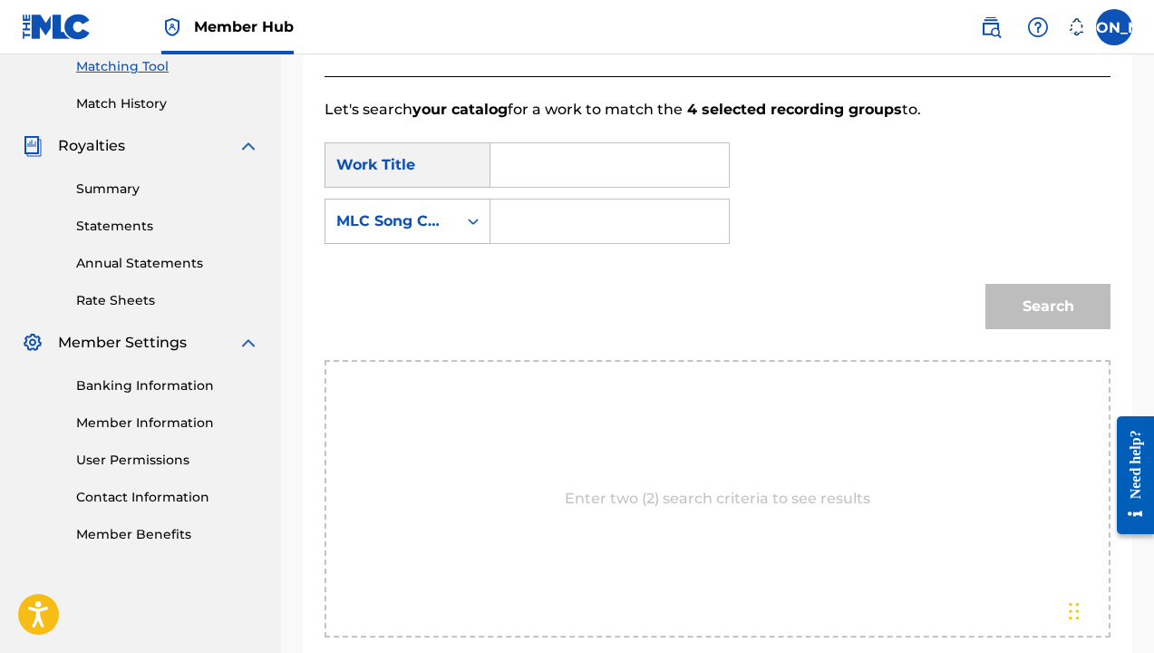
click at [601, 144] on input "Search Form" at bounding box center [610, 165] width 208 height 44
type input "sirenade"
click at [494, 221] on div "Search Form" at bounding box center [609, 221] width 239 height 45
click at [501, 216] on div "Search Form" at bounding box center [609, 221] width 239 height 45
click at [460, 216] on div "Search Form" at bounding box center [473, 221] width 33 height 33
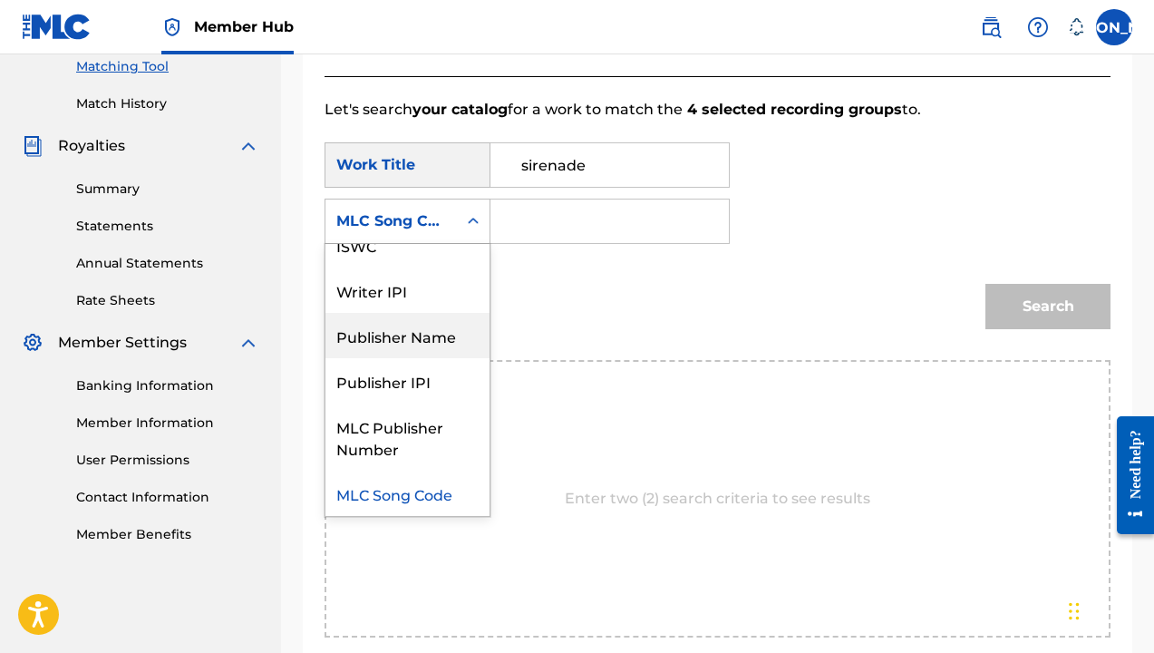
scroll to position [0, 0]
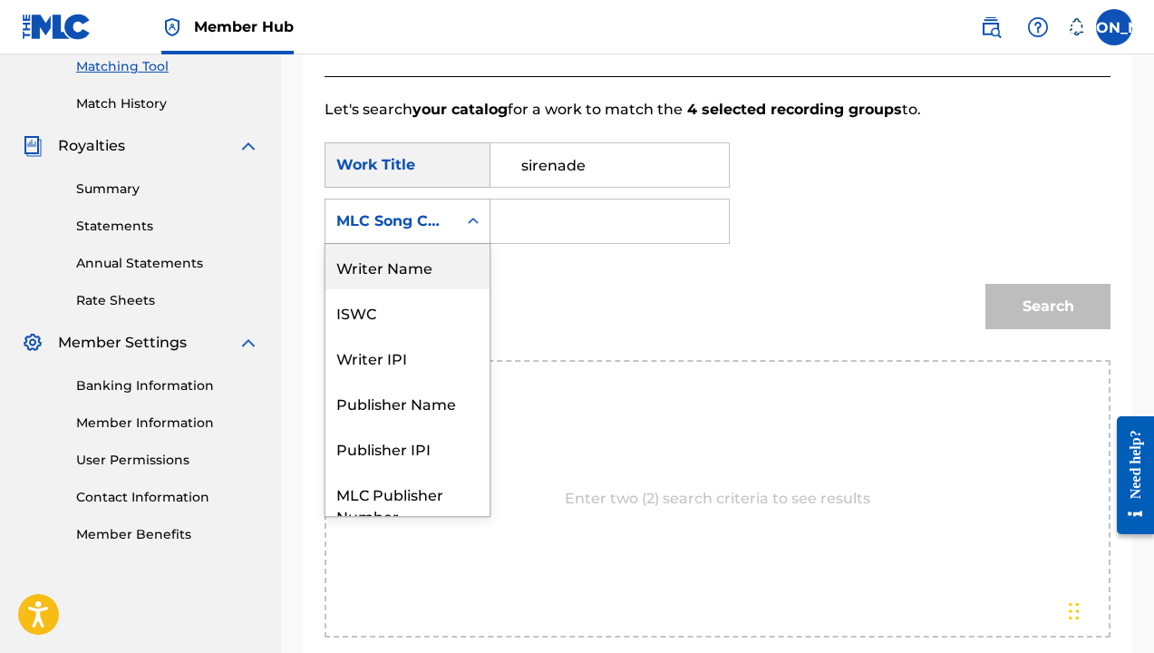
click at [445, 281] on div "Writer Name" at bounding box center [407, 266] width 164 height 45
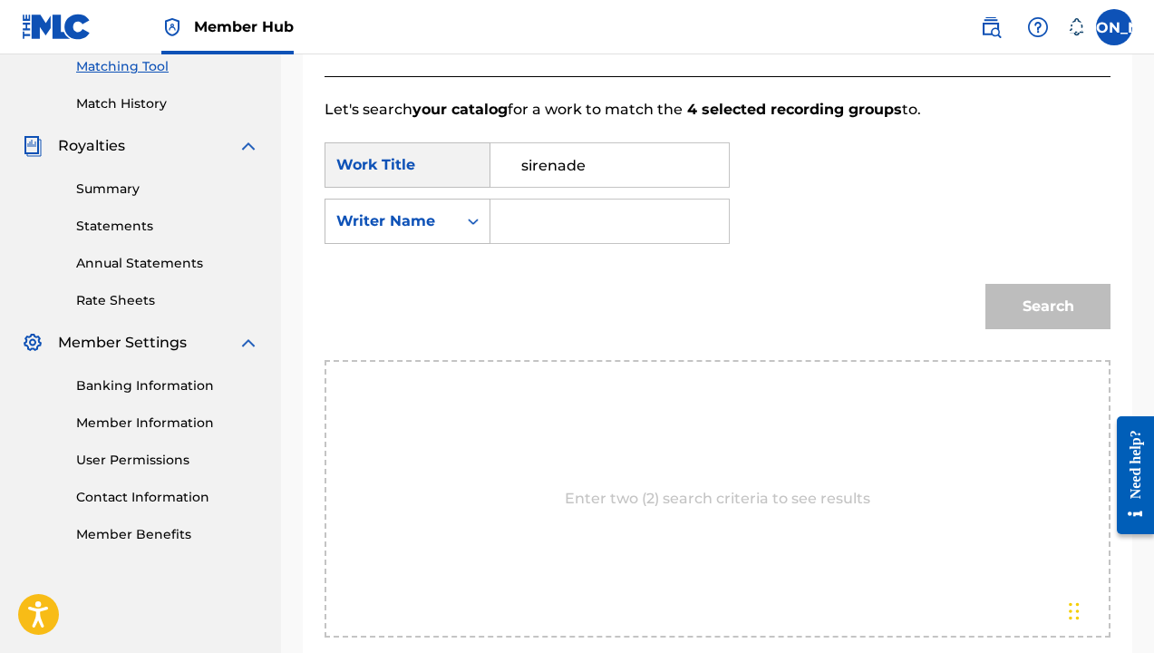
click at [523, 208] on input "Search Form" at bounding box center [610, 221] width 208 height 44
click at [1048, 306] on button "Search" at bounding box center [1047, 306] width 125 height 45
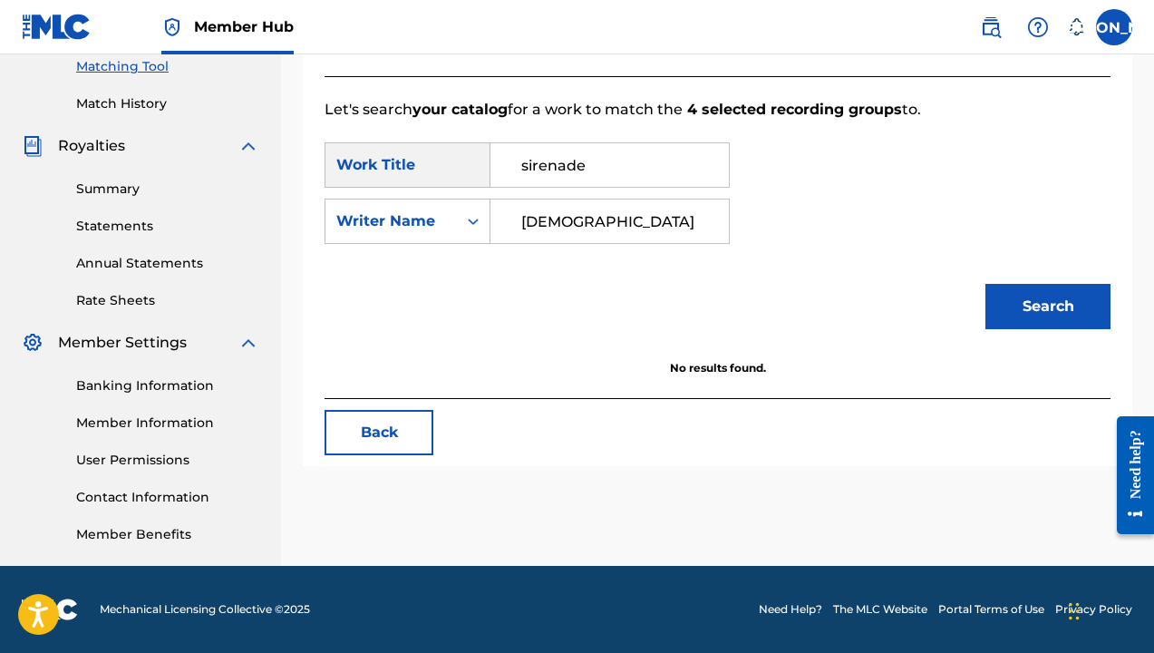
type input "[DEMOGRAPHIC_DATA]"
click at [1048, 306] on button "Search" at bounding box center [1047, 306] width 125 height 45
click at [640, 298] on div "Search" at bounding box center [717, 313] width 786 height 94
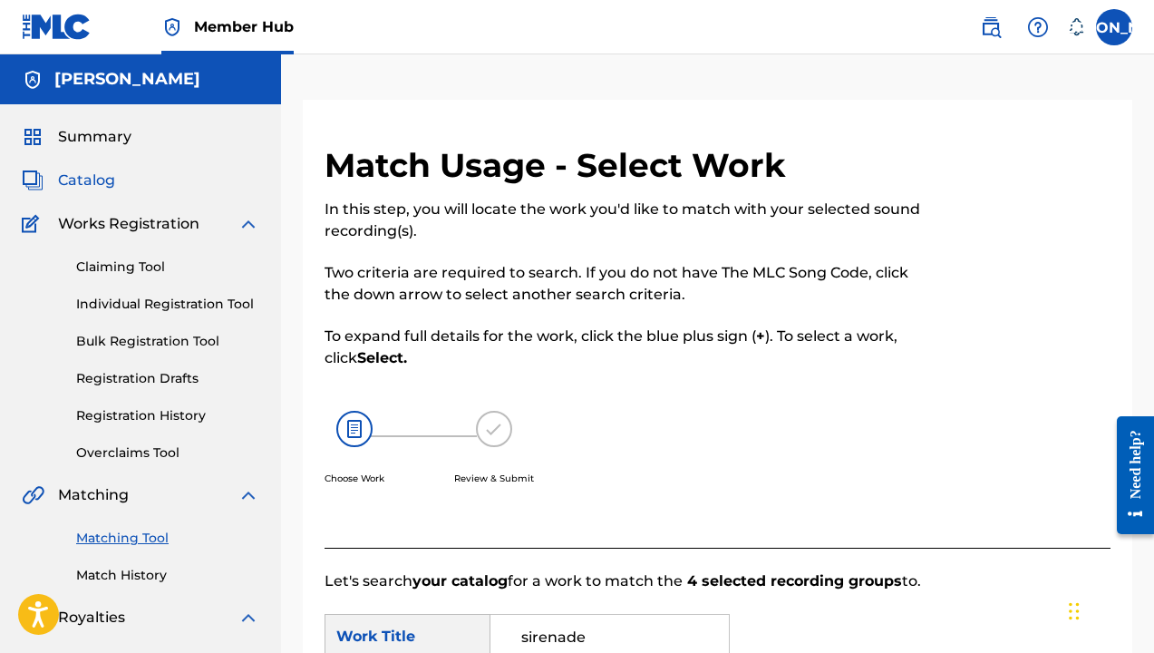
scroll to position [-1, 0]
click at [93, 183] on span "Catalog" at bounding box center [86, 180] width 57 height 22
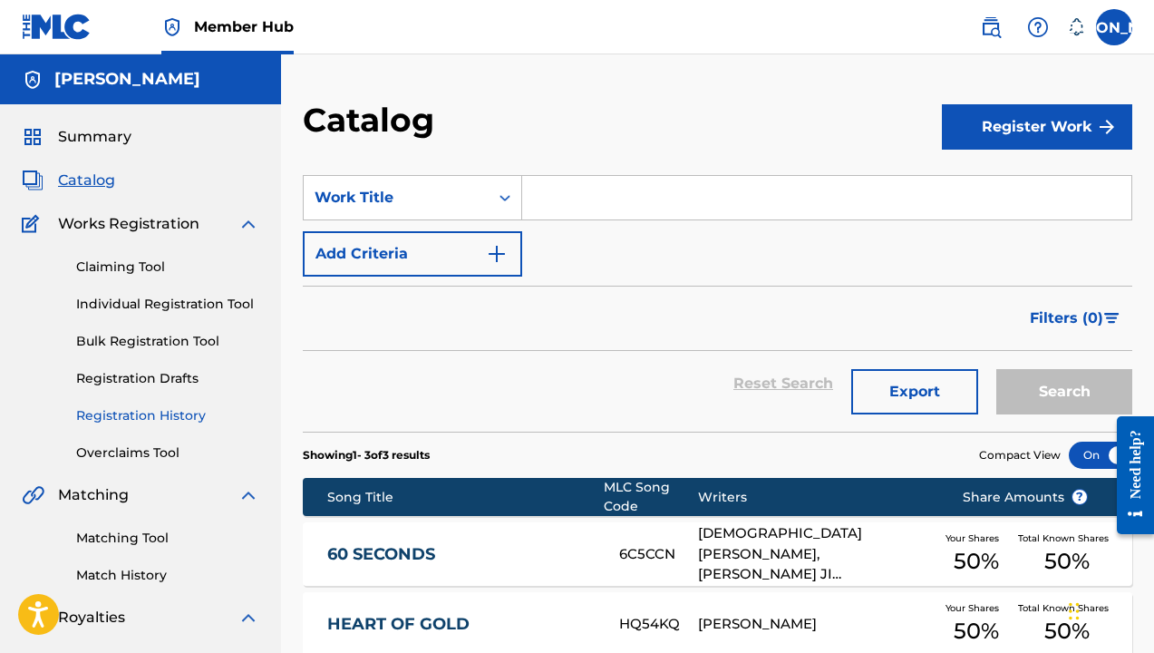
click at [138, 421] on link "Registration History" at bounding box center [167, 415] width 183 height 19
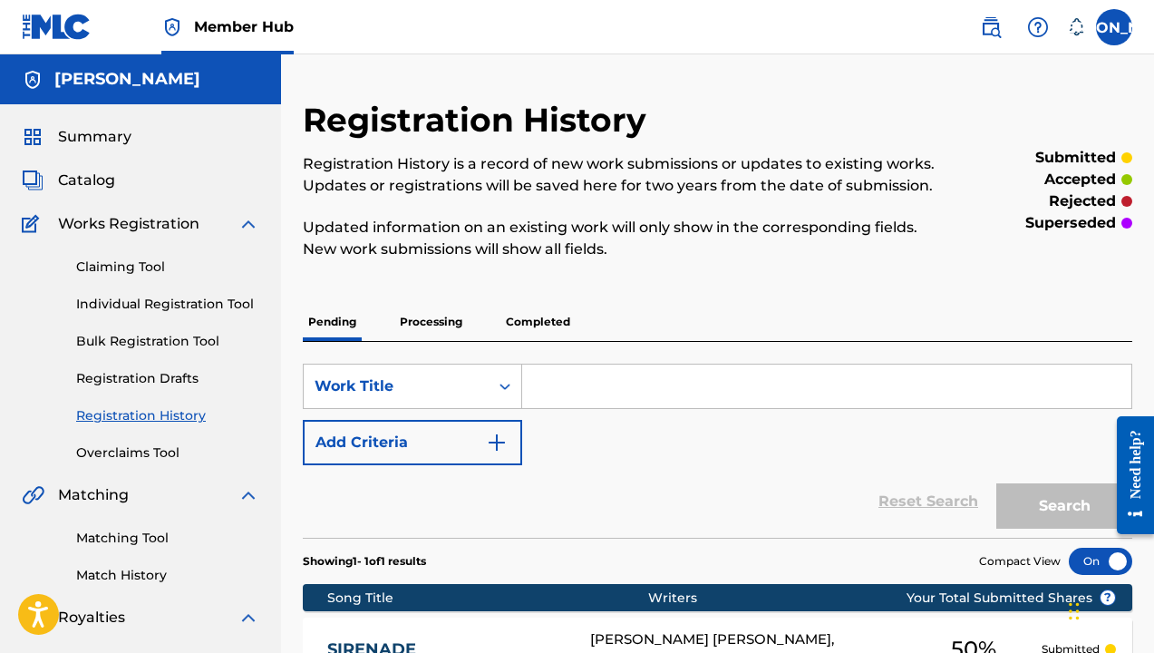
click at [138, 143] on div "Summary" at bounding box center [140, 137] width 237 height 22
click at [99, 134] on span "Summary" at bounding box center [94, 137] width 73 height 22
